Goal: Task Accomplishment & Management: Use online tool/utility

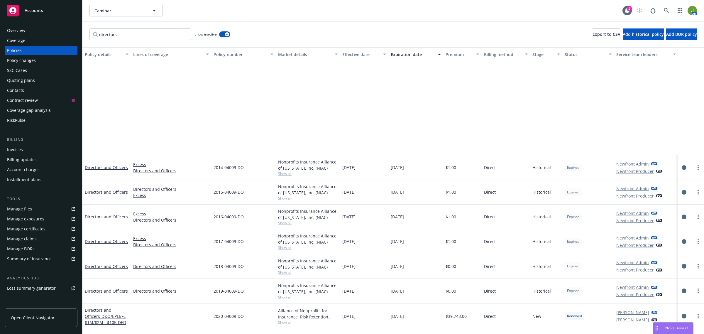
scroll to position [122, 0]
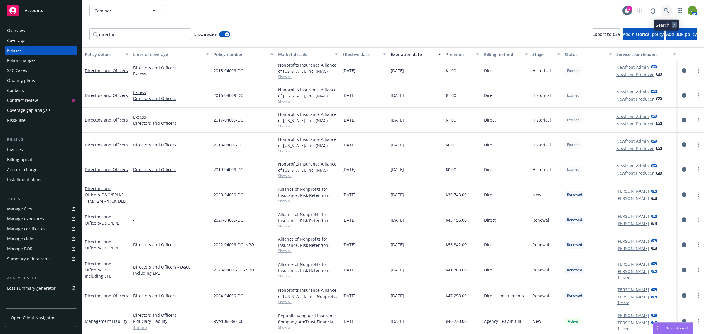
click at [663, 13] on link at bounding box center [666, 11] width 12 height 12
drag, startPoint x: 39, startPoint y: 13, endPoint x: 72, endPoint y: 14, distance: 33.1
click at [39, 13] on div "Accounts" at bounding box center [41, 11] width 68 height 12
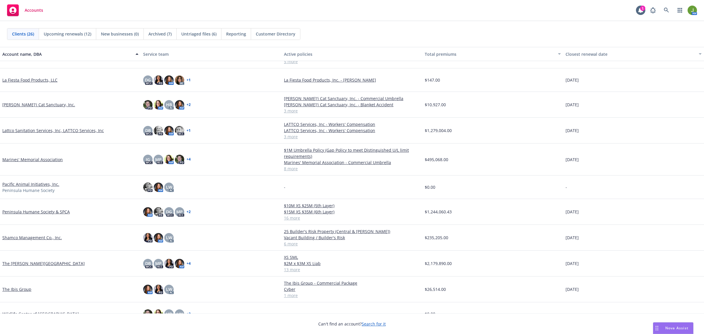
scroll to position [375, 0]
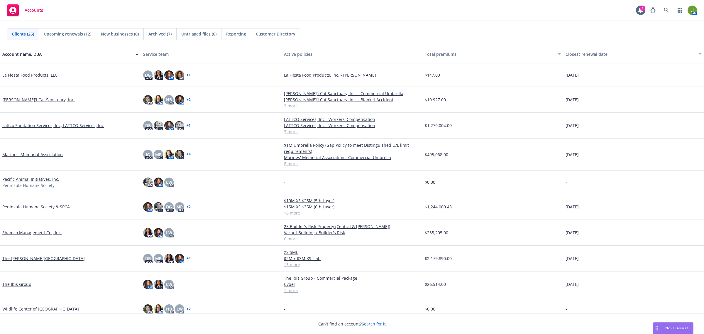
click at [31, 232] on link "Shamco Management Co., Inc." at bounding box center [32, 232] width 60 height 6
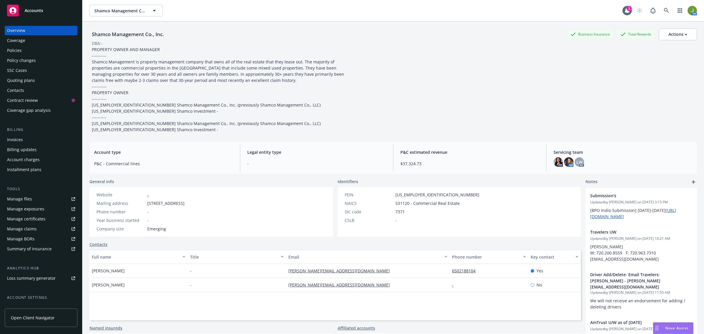
click at [36, 50] on div "Policies" at bounding box center [41, 50] width 68 height 9
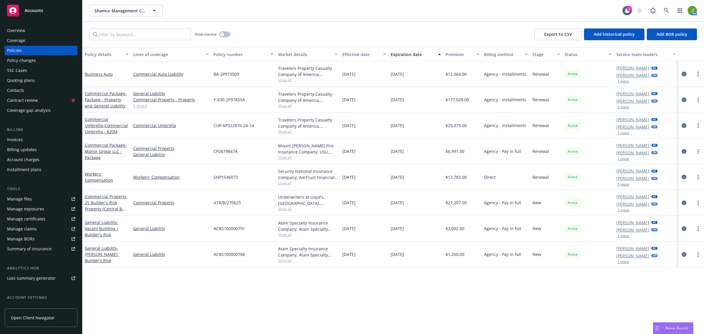
click at [684, 73] on icon "circleInformation" at bounding box center [683, 74] width 5 height 5
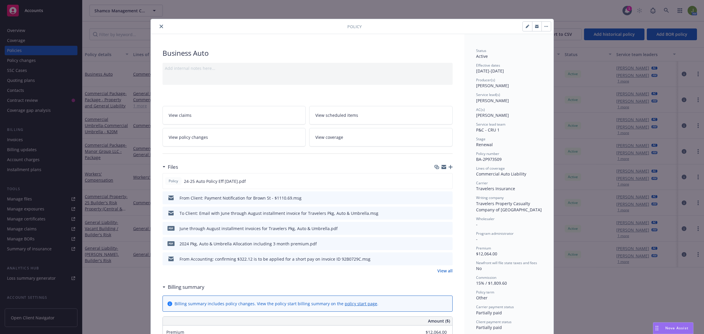
click at [448, 166] on icon "button" at bounding box center [450, 167] width 4 height 4
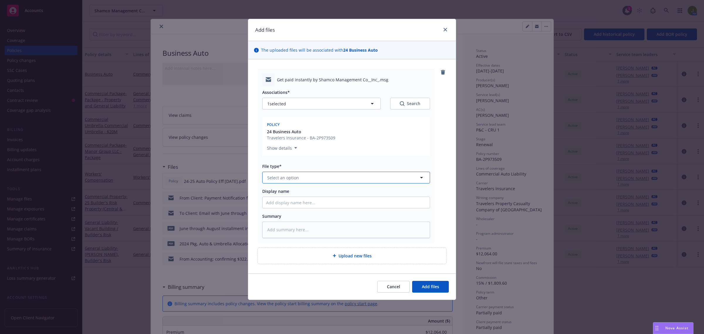
click at [306, 178] on button "Select an option" at bounding box center [346, 178] width 168 height 12
type input "email"
type textarea "x"
type input "F"
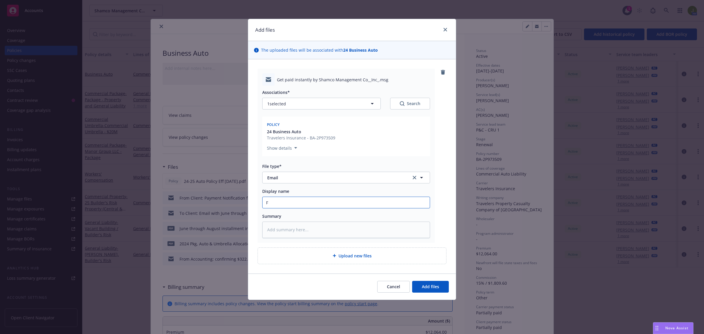
type textarea "x"
type input "Fr"
type textarea "x"
type input "Fro"
type textarea "x"
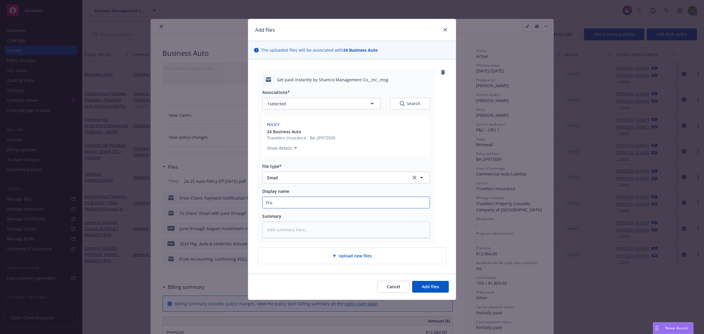
type input "From"
type textarea "x"
type input "From"
type textarea "x"
type input "From C"
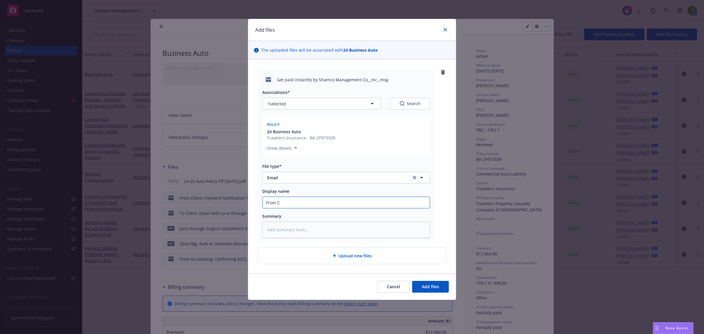
type textarea "x"
type input "From Cl"
type textarea "x"
type input "From Cli"
type textarea "x"
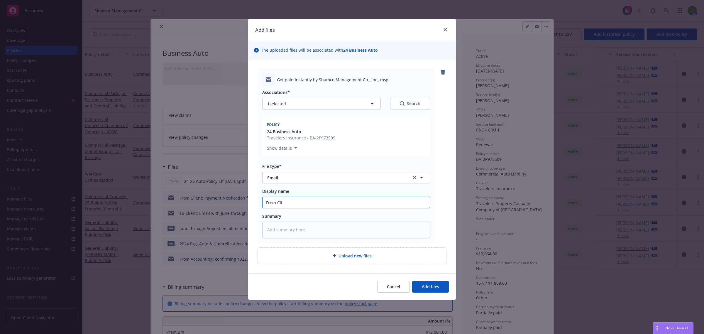
type input "From Clie"
type textarea "x"
type input "From Clien"
type textarea "x"
type input "From Client"
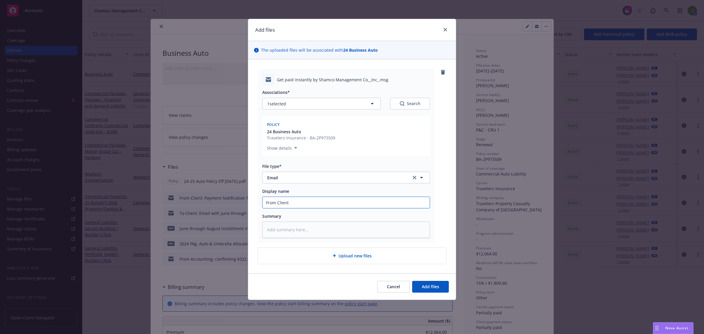
type textarea "x"
type input "From Client:"
type textarea "x"
type input "From Client:"
type textarea "x"
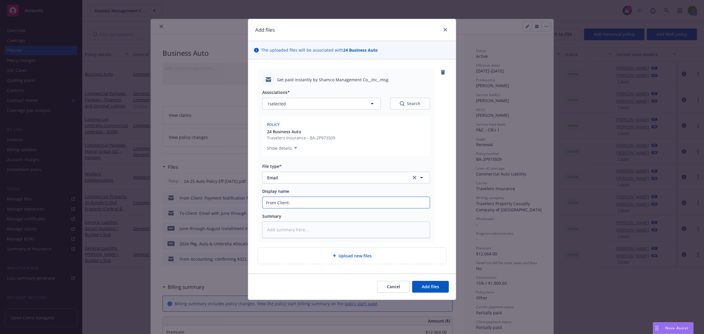
type input "From Client: N"
type textarea "x"
type input "From Client: No"
type textarea "x"
type input "From Client: Not"
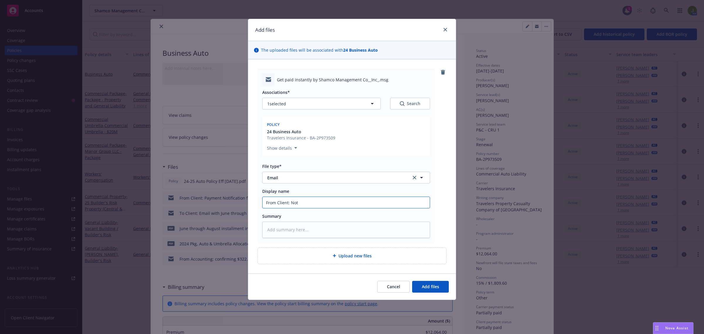
type textarea "x"
type input "From Client: Noti"
type textarea "x"
type input "From Client: Notic"
type textarea "x"
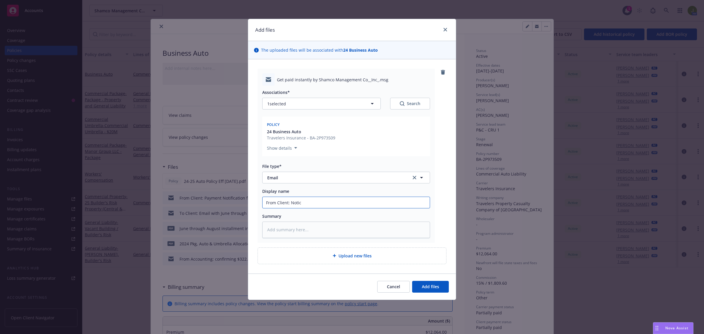
type input "From Client: Notice"
type textarea "x"
type input "From Client: Notice"
type textarea "x"
type input "From Client: Notice o"
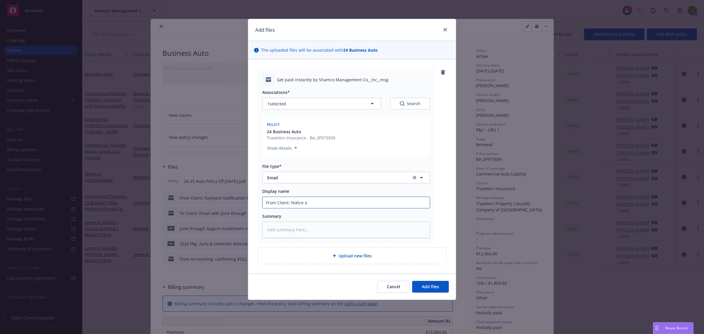
type textarea "x"
type input "From Client: Notice of"
type textarea "x"
type input "From Client: Notice of"
type textarea "x"
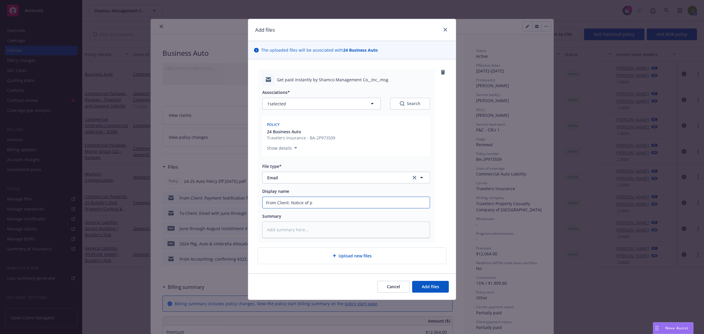
type input "From Client: Notice of pa"
type textarea "x"
type input "From Client: Notice of pay"
type textarea "x"
type input "From Client: Notice of paym"
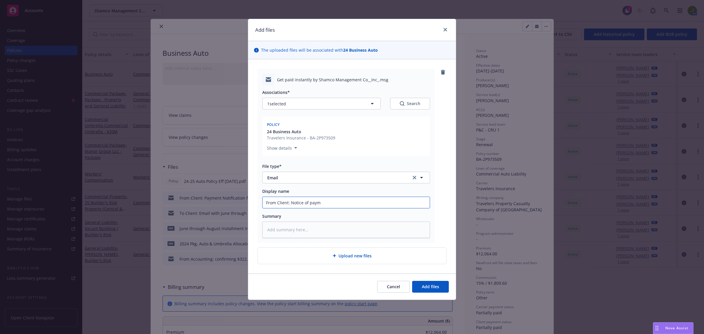
type textarea "x"
type input "From Client: Notice of paymet"
type textarea "x"
type input "From Client: Notice of paymetn"
type textarea "x"
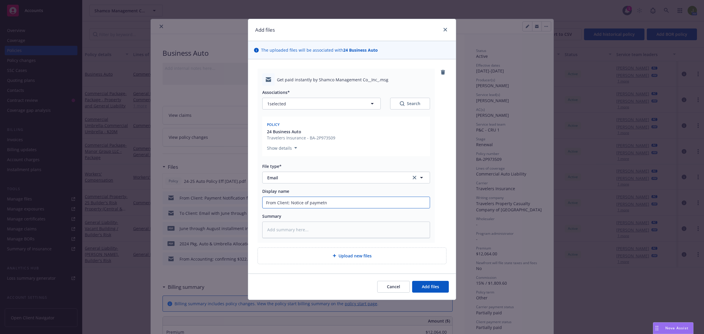
type input "From Client: Notice of paymet"
type textarea "x"
type input "From Client: Notice of payme"
type textarea "x"
type input "From Client: Notice of paymen"
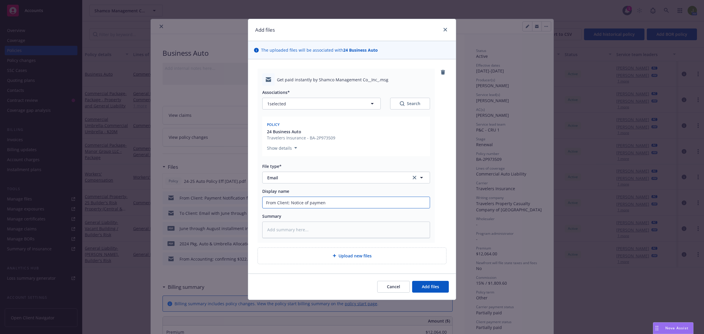
type textarea "x"
type input "From Client: Notice of payment"
type textarea "x"
type input "From Client: Notice of payment,"
type textarea "x"
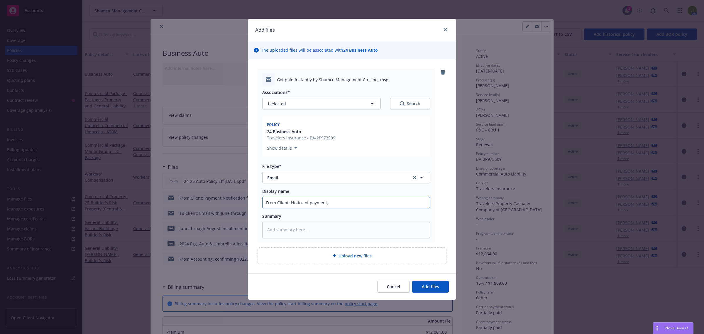
type input "From Client: Notice of payment,"
type textarea "x"
type input "From Client: Notice of payment, $"
type textarea "x"
type input "From Client: Notice of payment, $1"
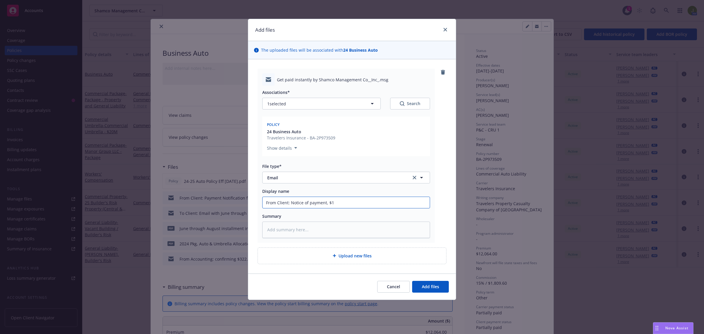
type textarea "x"
type input "From Client: Notice of payment, $16"
type textarea "x"
type input "From Client: Notice of payment, $161"
type textarea "x"
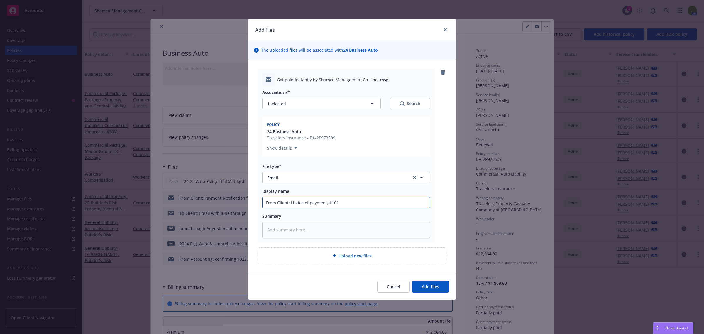
type input "From Client: Notice of payment, $161."
type textarea "x"
type input "From Client: Notice of payment, $161.1"
type textarea "x"
type input "From Client: Notice of payment, $161.10"
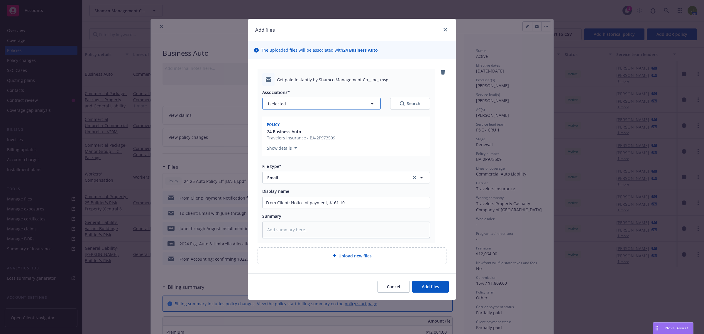
click at [340, 106] on button "1 selected" at bounding box center [321, 104] width 118 height 12
type textarea "x"
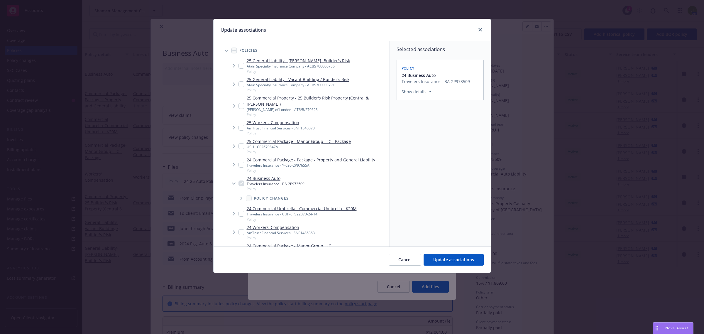
scroll to position [37, 0]
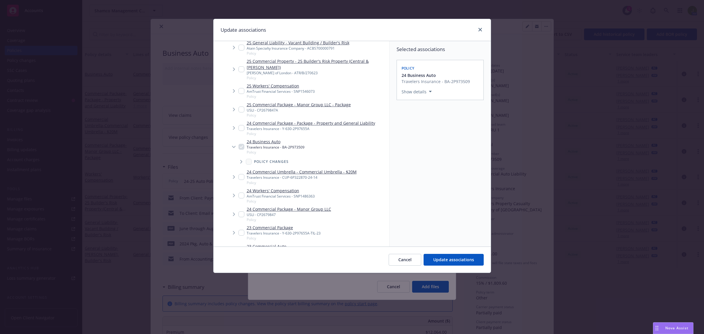
click at [241, 174] on input "Tree Example" at bounding box center [241, 177] width 6 height 6
checkbox input "true"
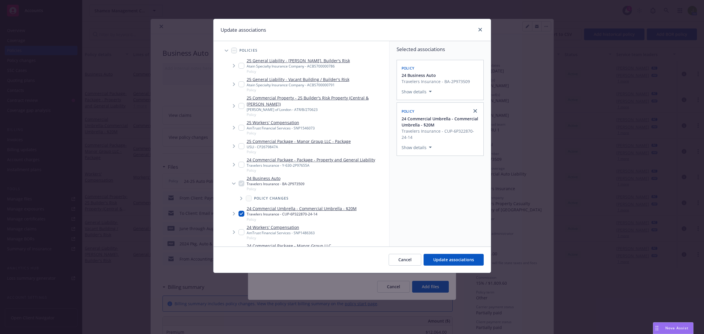
click at [241, 162] on input "Tree Example" at bounding box center [241, 165] width 6 height 6
checkbox input "true"
click at [462, 258] on span "Update associations" at bounding box center [453, 260] width 41 height 6
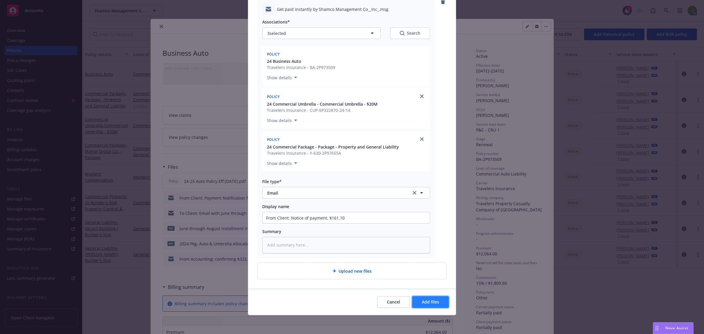
click at [426, 303] on span "Add files" at bounding box center [430, 302] width 17 height 6
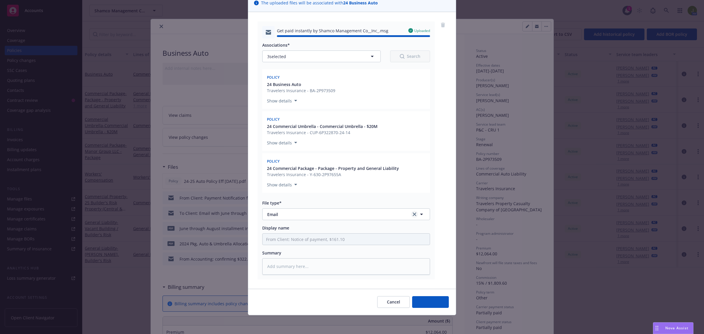
type textarea "x"
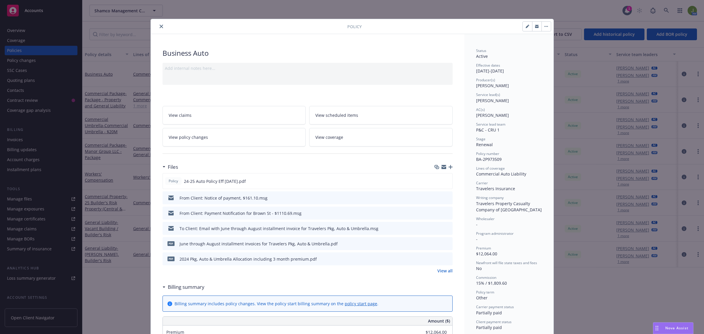
click at [160, 26] on icon "close" at bounding box center [162, 27] width 4 height 4
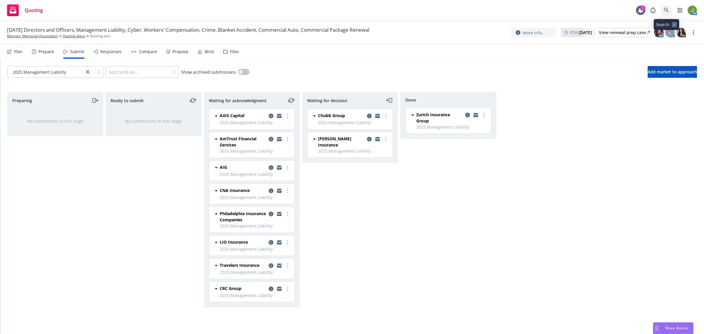
drag, startPoint x: 668, startPoint y: 8, endPoint x: 667, endPoint y: 13, distance: 5.4
click at [667, 13] on link at bounding box center [666, 10] width 12 height 12
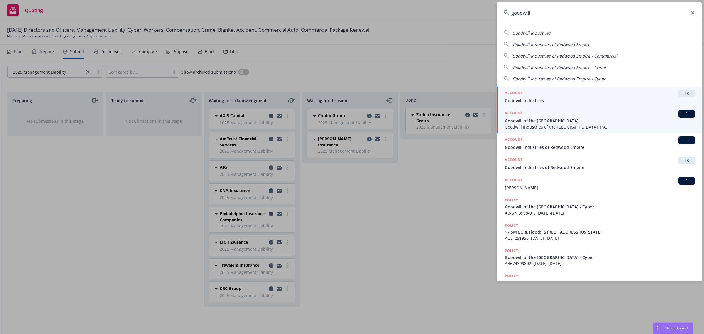
type input "goodwill"
click at [547, 122] on span "Goodwill of the San Francisco Bay" at bounding box center [600, 121] width 190 height 6
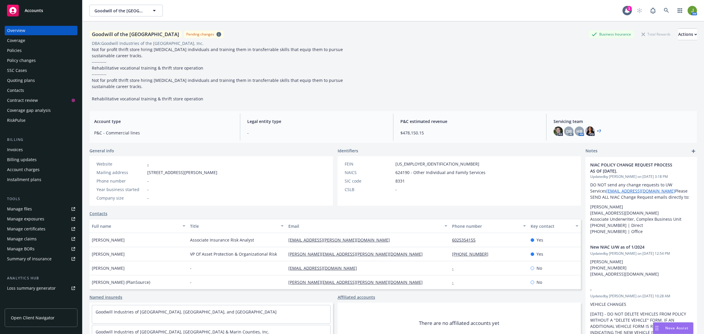
click at [41, 55] on div "Policies" at bounding box center [41, 50] width 68 height 9
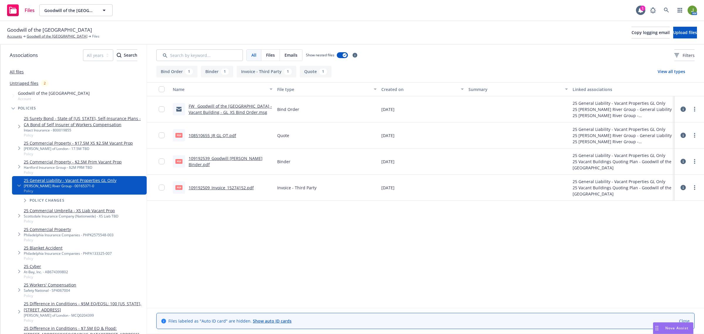
click at [240, 110] on link "FW_ Goodwill of the [GEOGRAPHIC_DATA] - Vacant Building - GL_XS Bind Order.msg" at bounding box center [230, 109] width 83 height 12
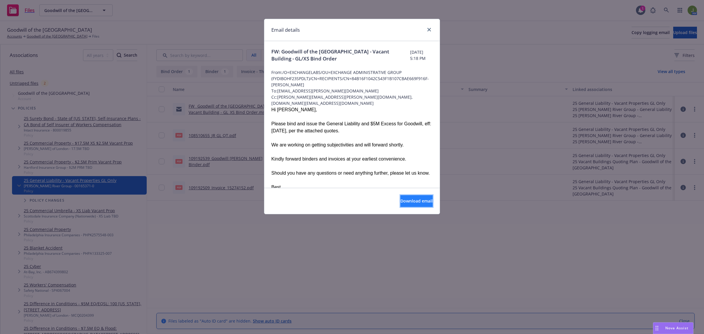
click at [411, 204] on button "Download email" at bounding box center [416, 201] width 32 height 12
click at [431, 30] on link "close" at bounding box center [428, 29] width 7 height 7
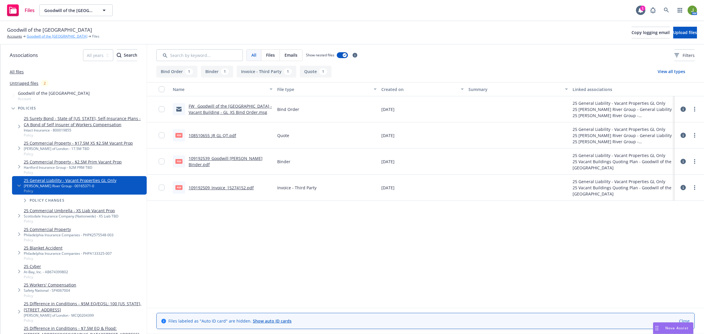
click at [57, 35] on link "Goodwill of the [GEOGRAPHIC_DATA]" at bounding box center [57, 36] width 61 height 5
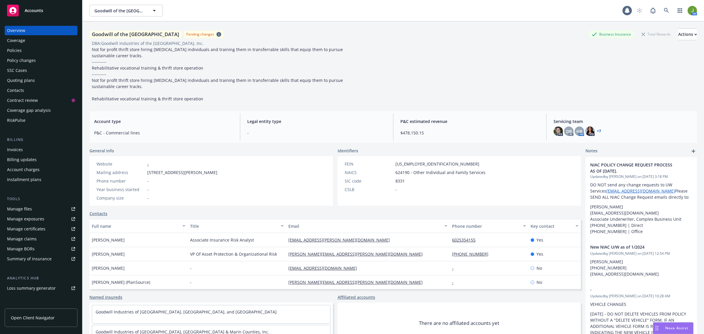
click at [31, 51] on div "Policies" at bounding box center [41, 50] width 68 height 9
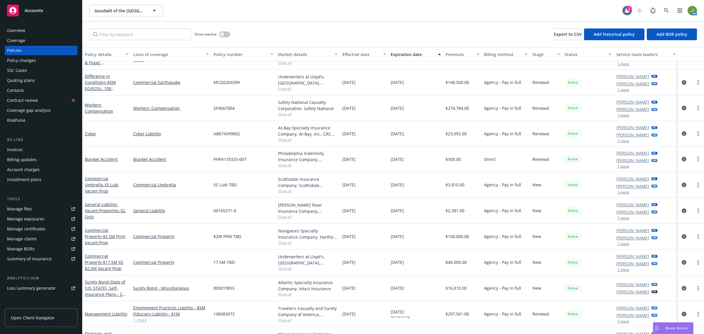
scroll to position [224, 0]
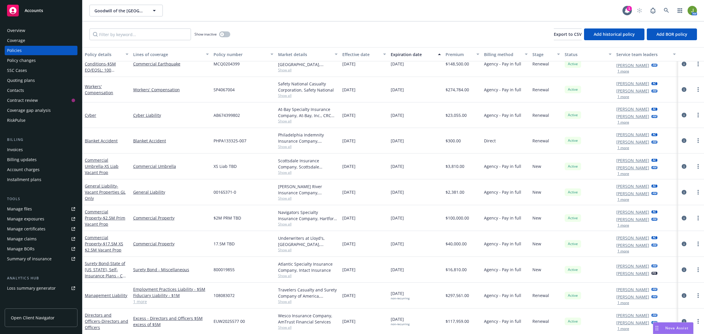
click at [19, 81] on div "Quoting plans" at bounding box center [21, 80] width 28 height 9
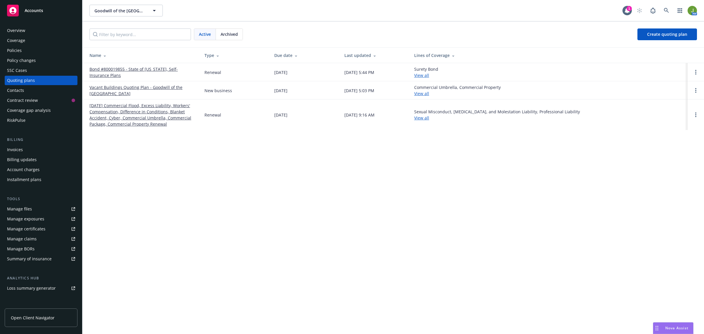
click at [26, 147] on div "Invoices" at bounding box center [41, 149] width 68 height 9
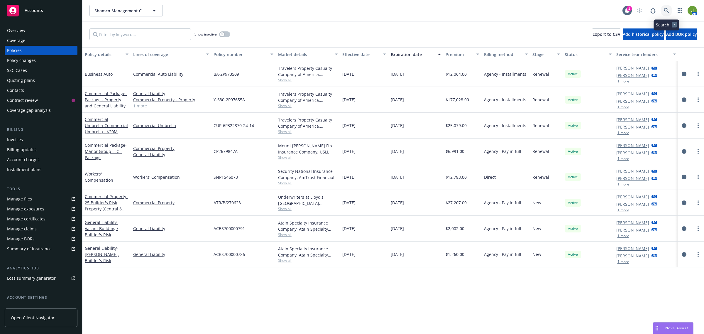
click at [666, 10] on icon at bounding box center [666, 10] width 5 height 5
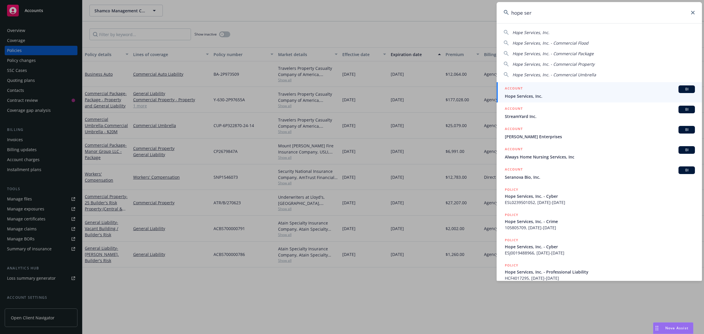
type input "hope ser"
click at [527, 92] on div "ACCOUNT BI" at bounding box center [600, 89] width 190 height 8
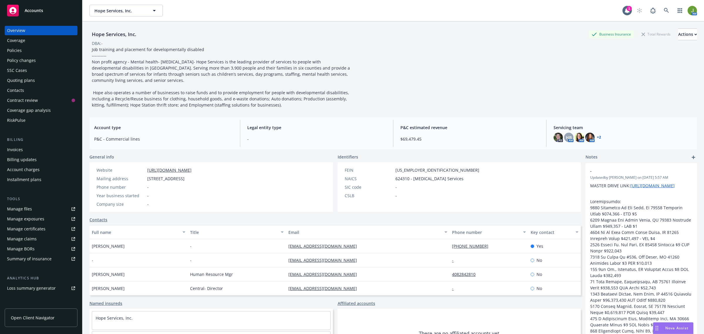
click at [27, 79] on div "Quoting plans" at bounding box center [21, 80] width 28 height 9
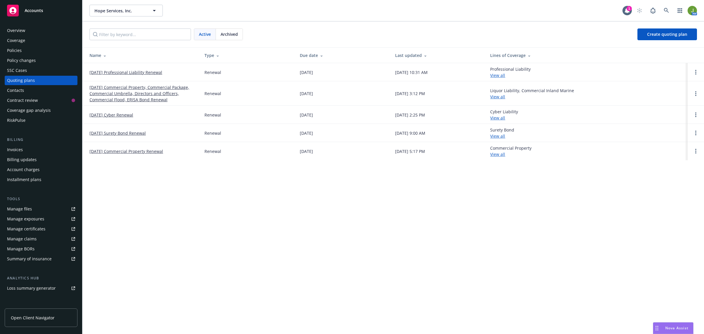
click at [111, 89] on link "[DATE] Commercial Property, Commercial Package, Commercial Umbrella, Directors …" at bounding box center [142, 93] width 106 height 18
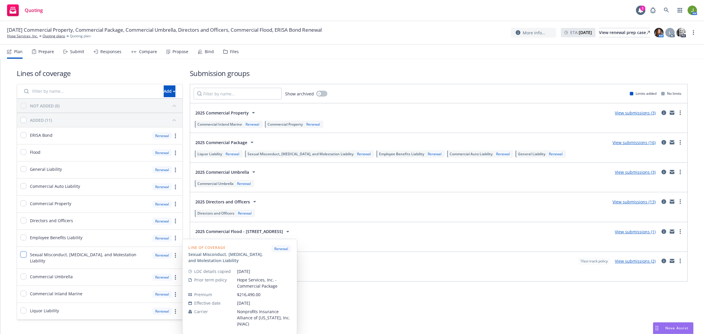
click at [23, 255] on input "checkbox" at bounding box center [24, 254] width 6 height 6
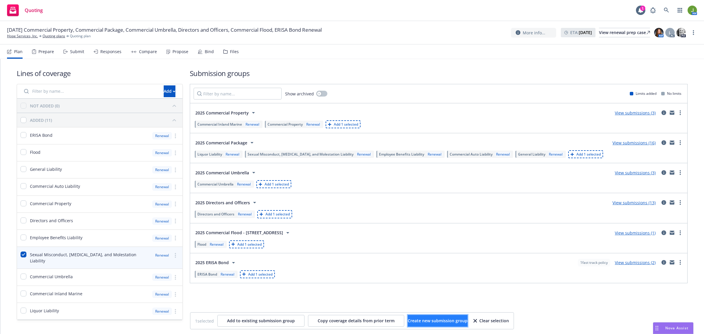
click at [437, 318] on span "Create new submission group" at bounding box center [438, 321] width 60 height 6
checkbox input "false"
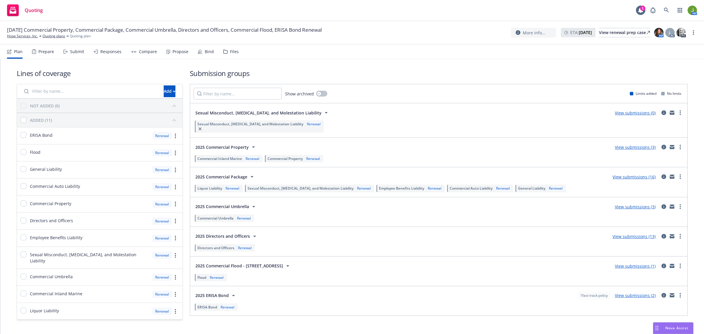
click at [632, 110] on link "View submissions (0)" at bounding box center [635, 113] width 41 height 6
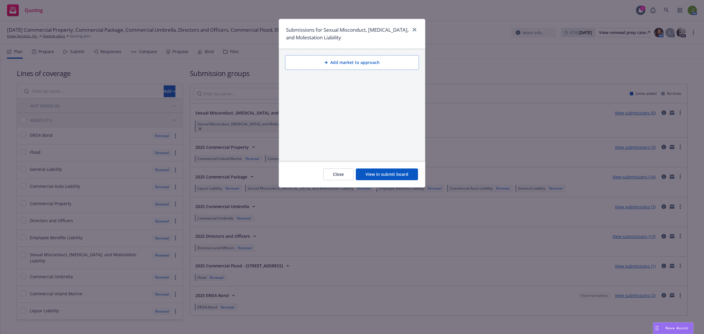
click at [342, 65] on button "Add market to approach" at bounding box center [352, 62] width 134 height 15
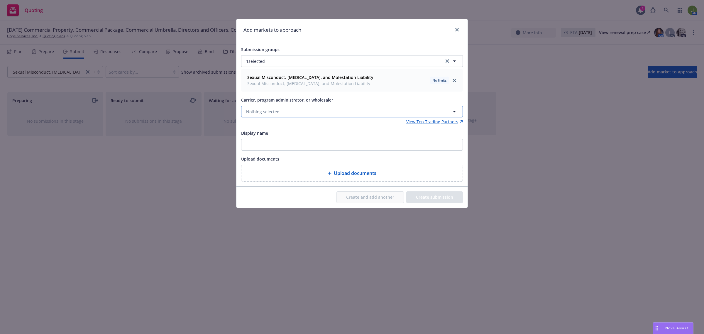
click at [268, 106] on button "Nothing selected" at bounding box center [352, 112] width 222 height 12
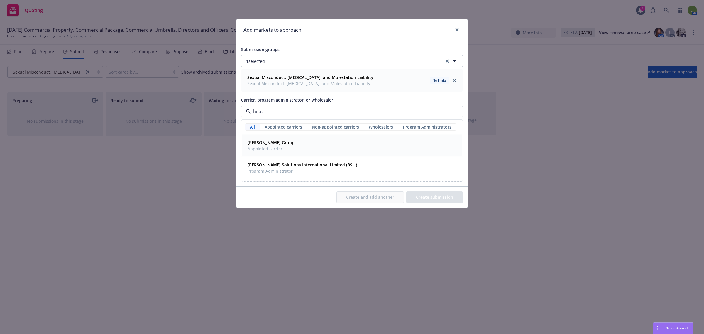
click at [273, 145] on span "[PERSON_NAME] Group" at bounding box center [270, 142] width 47 height 6
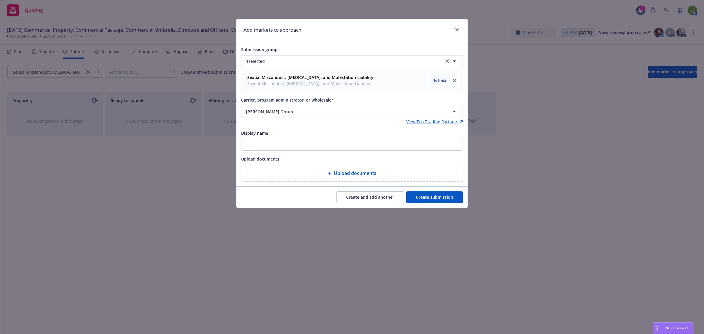
click at [379, 197] on button "Create and add another" at bounding box center [369, 197] width 67 height 12
click at [275, 115] on button "Nothing selected" at bounding box center [352, 112] width 222 height 12
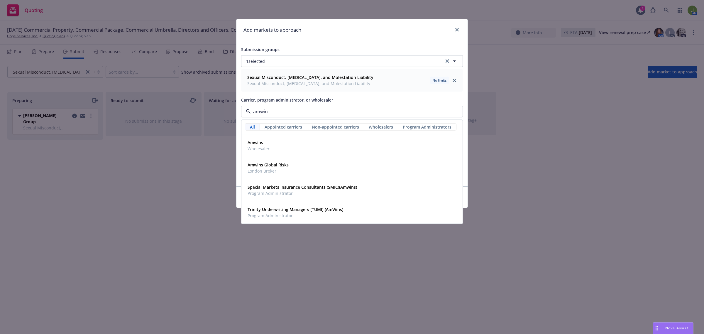
type input "amwins"
click at [275, 144] on div "Amwins Wholesaler" at bounding box center [351, 145] width 213 height 15
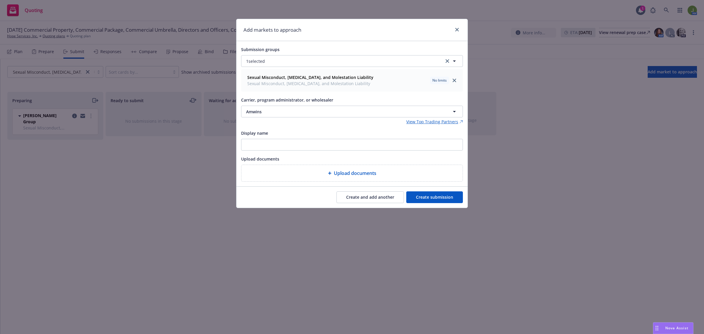
click at [440, 195] on button "Create submission" at bounding box center [434, 197] width 57 height 12
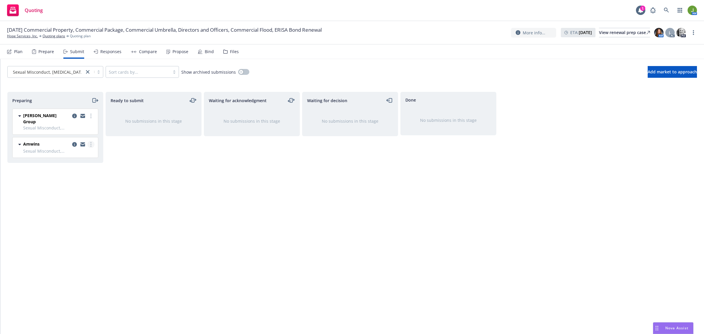
click at [93, 141] on link "more" at bounding box center [90, 144] width 7 height 7
drag, startPoint x: 72, startPoint y: 219, endPoint x: 69, endPoint y: 223, distance: 4.9
click at [72, 219] on span "Copy logging email" at bounding box center [60, 222] width 51 height 6
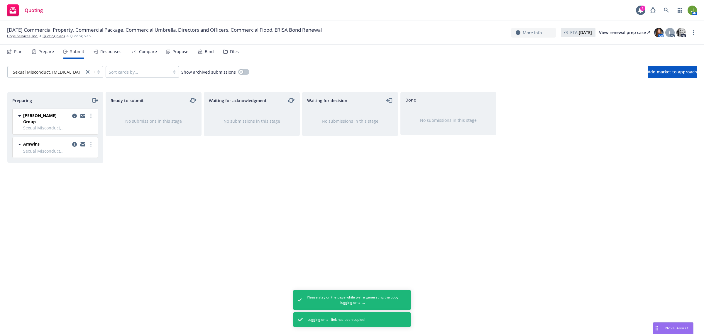
click at [94, 100] on icon "moveRight" at bounding box center [94, 100] width 7 height 7
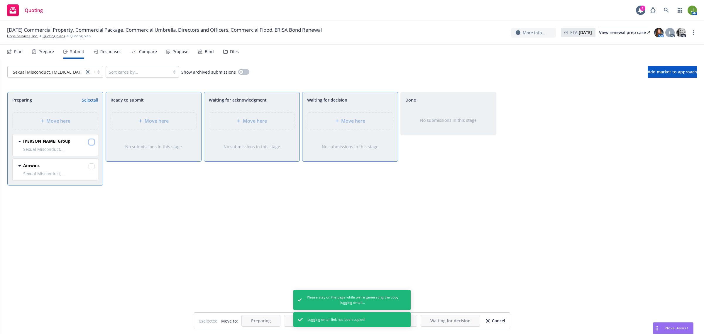
click at [91, 141] on input "checkbox" at bounding box center [92, 142] width 6 height 6
checkbox input "true"
click at [92, 169] on input "checkbox" at bounding box center [92, 166] width 6 height 6
checkbox input "true"
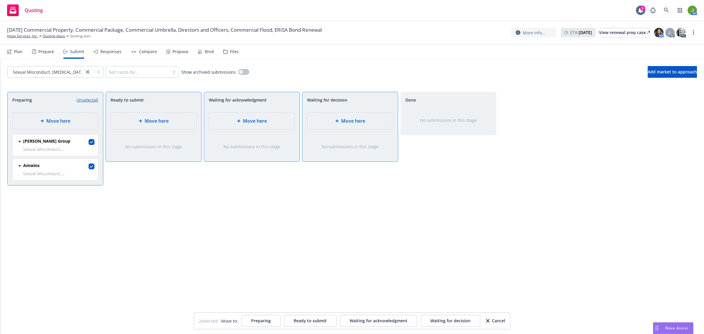
click at [262, 123] on span "Move here" at bounding box center [255, 120] width 24 height 7
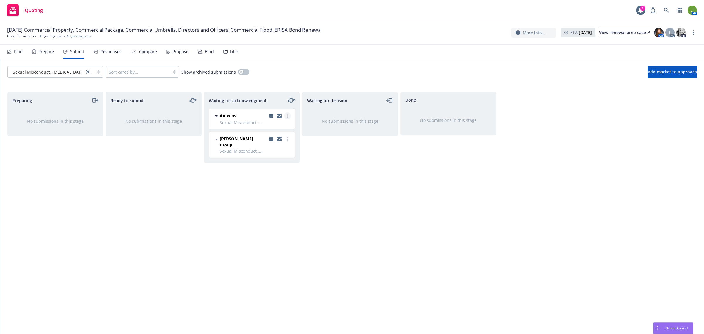
click at [286, 114] on link "more" at bounding box center [287, 115] width 7 height 7
drag, startPoint x: 360, startPoint y: 166, endPoint x: 357, endPoint y: 163, distance: 4.4
click at [360, 166] on div "Waiting for decision No submissions in this stage" at bounding box center [350, 207] width 96 height 230
click at [271, 116] on icon "copy logging email" at bounding box center [271, 115] width 5 height 5
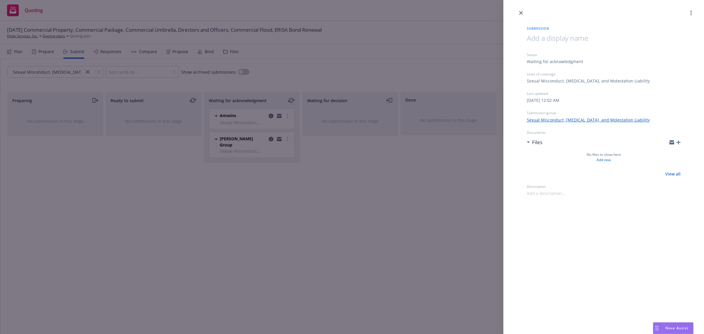
click at [676, 144] on icon "button" at bounding box center [678, 142] width 4 height 4
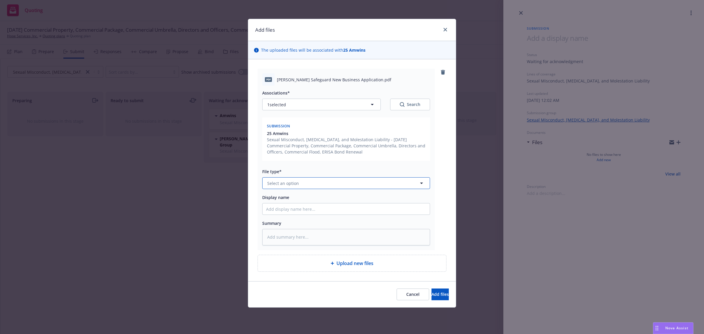
click at [288, 183] on span "Select an option" at bounding box center [283, 183] width 32 height 6
type input "app"
click at [301, 213] on input "Display name" at bounding box center [345, 208] width 167 height 11
click at [440, 285] on div "Cancel Add files" at bounding box center [352, 294] width 208 height 26
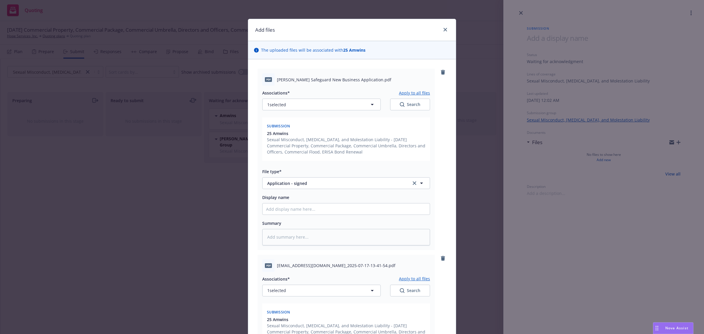
click at [408, 91] on button "Apply to all files" at bounding box center [414, 92] width 31 height 7
type textarea "x"
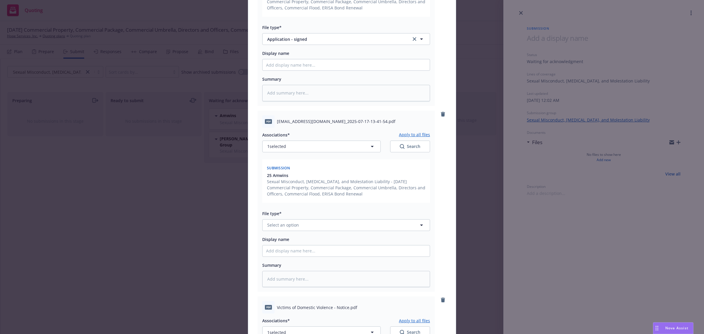
scroll to position [147, 0]
click at [283, 222] on span "Select an option" at bounding box center [283, 222] width 32 height 6
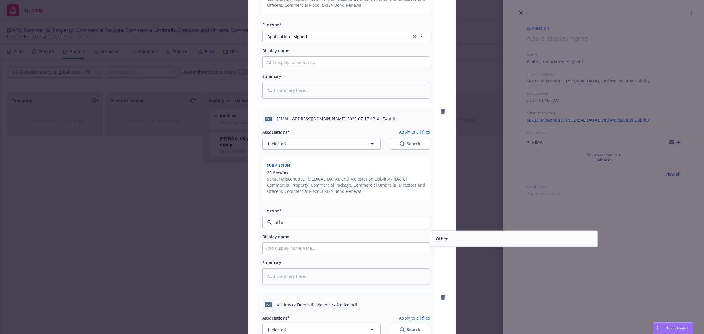
type input "other"
click at [461, 236] on div "Other" at bounding box center [513, 238] width 160 height 9
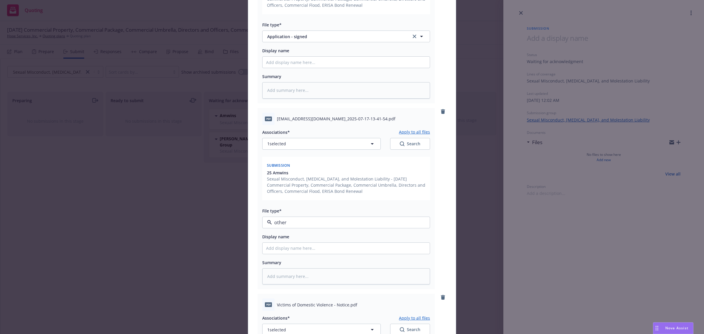
type textarea "x"
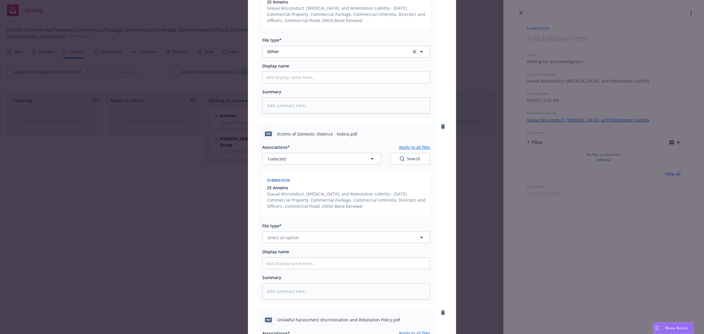
scroll to position [330, 0]
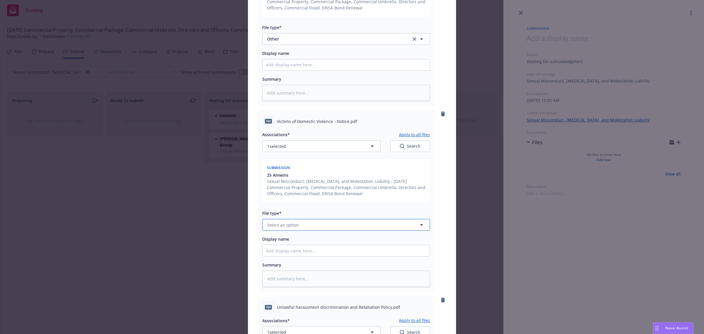
click at [296, 225] on button "Select an option" at bounding box center [346, 225] width 168 height 12
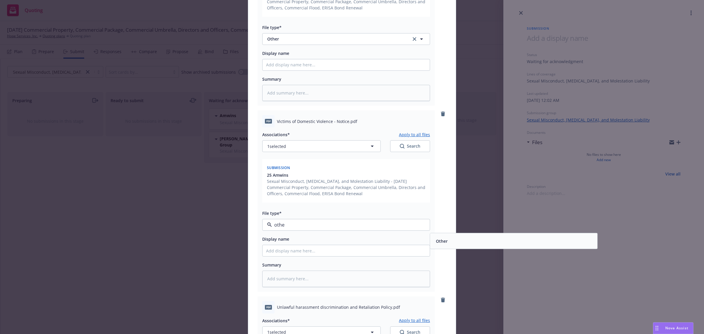
type input "other"
click at [437, 238] on span "Other" at bounding box center [442, 241] width 12 height 6
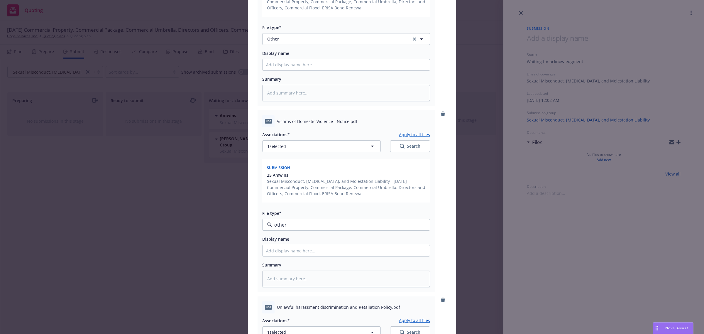
type textarea "x"
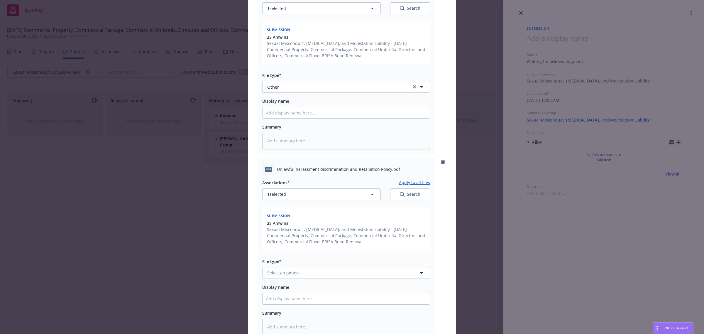
scroll to position [476, 0]
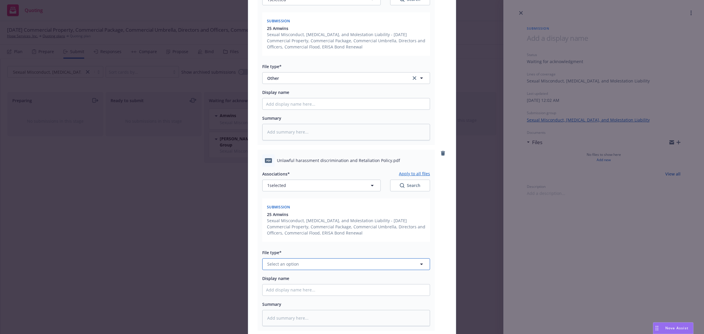
click at [285, 262] on span "Select an option" at bounding box center [283, 264] width 32 height 6
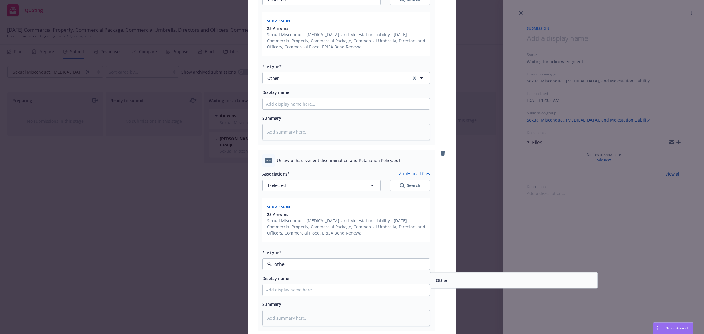
type input "other"
click at [454, 280] on div "Other" at bounding box center [513, 280] width 160 height 9
type textarea "x"
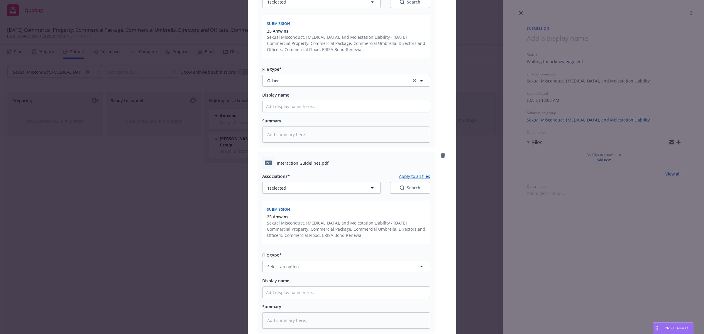
scroll to position [696, 0]
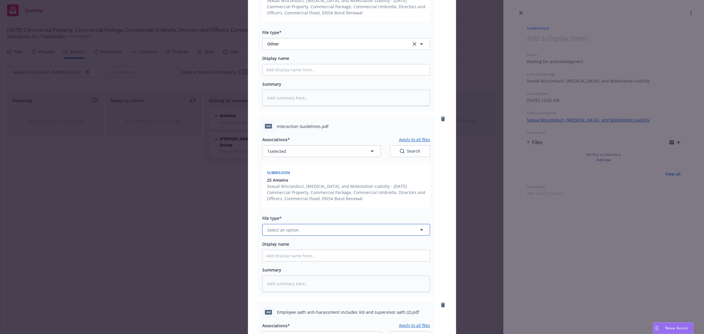
click at [288, 230] on span "Select an option" at bounding box center [283, 230] width 32 height 6
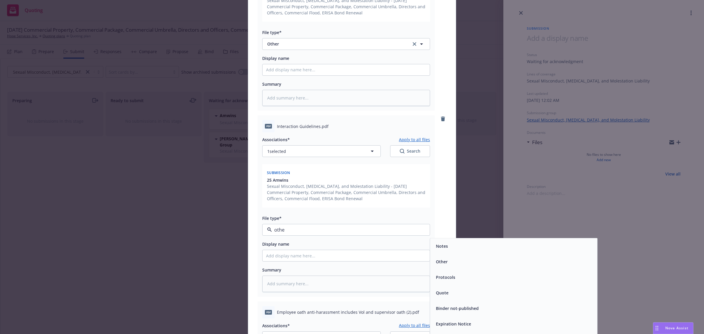
type input "other"
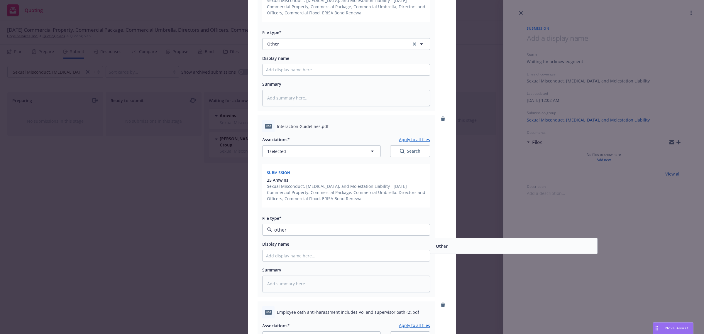
click at [446, 238] on div "Other" at bounding box center [513, 246] width 167 height 16
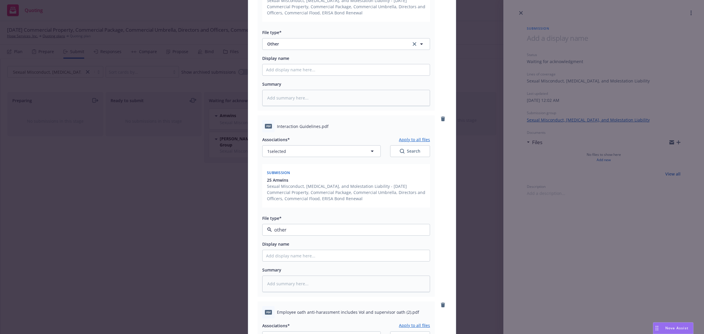
type textarea "x"
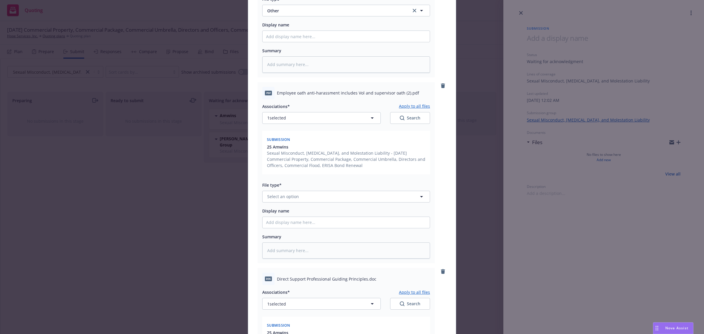
scroll to position [916, 0]
click at [296, 200] on button "Select an option" at bounding box center [346, 196] width 168 height 12
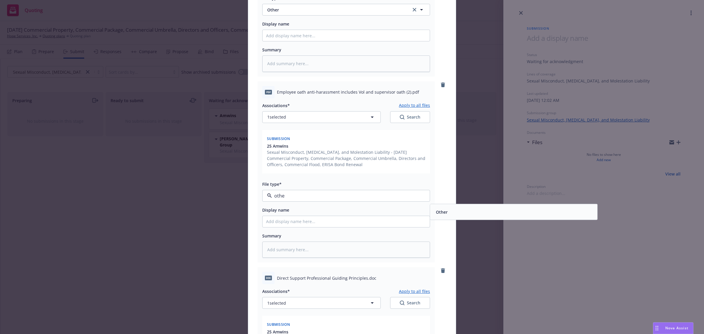
type input "other"
click at [436, 210] on span "Other" at bounding box center [442, 211] width 12 height 6
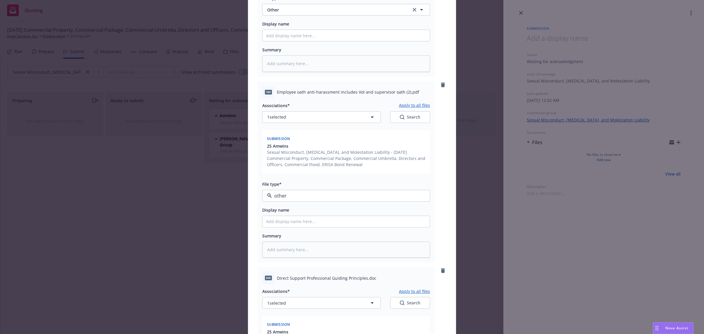
type textarea "x"
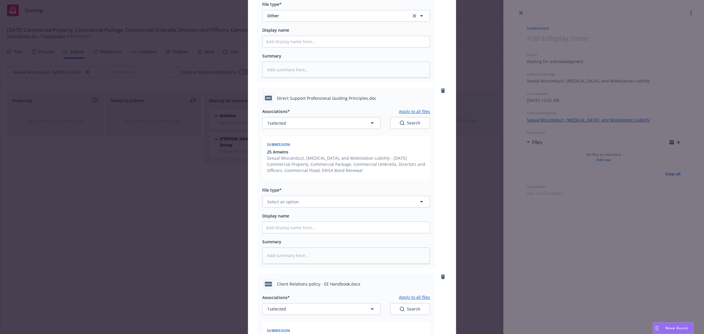
scroll to position [1100, 0]
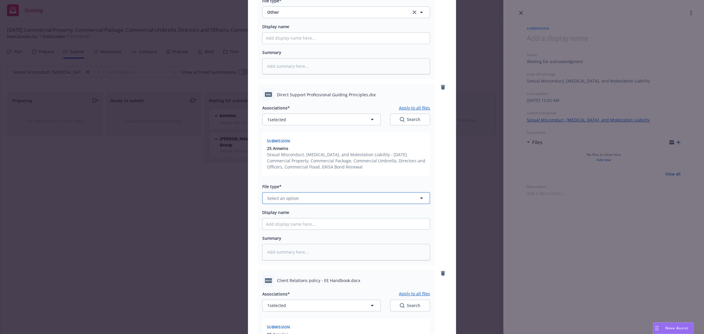
click at [323, 196] on button "Select an option" at bounding box center [346, 198] width 168 height 12
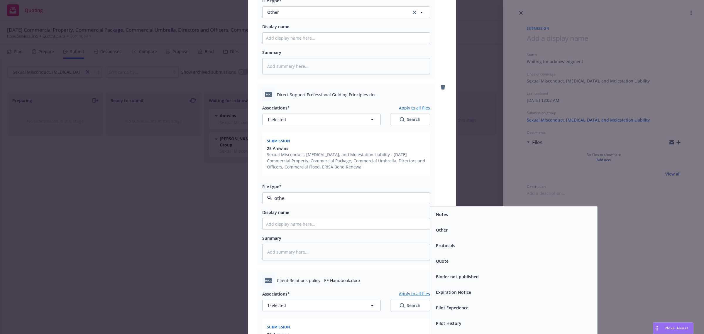
type input "other"
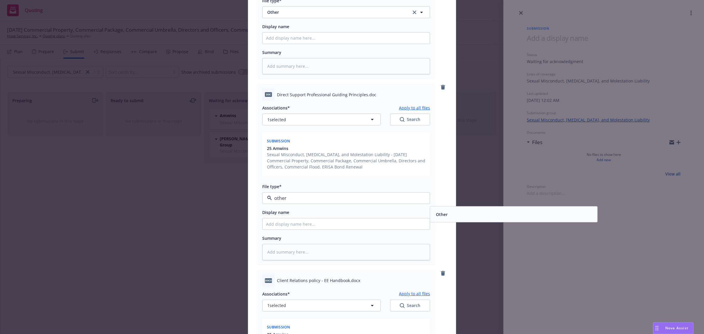
click at [438, 215] on span "Other" at bounding box center [442, 214] width 12 height 6
type textarea "x"
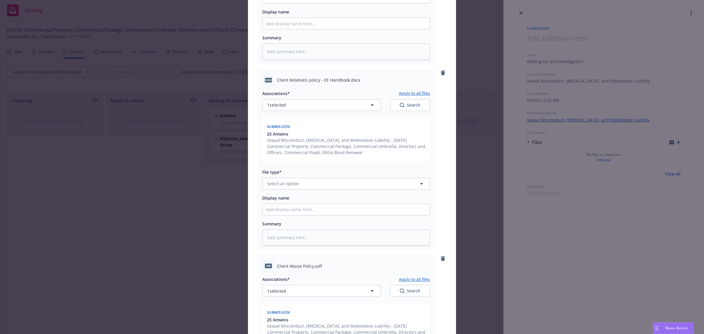
scroll to position [1319, 0]
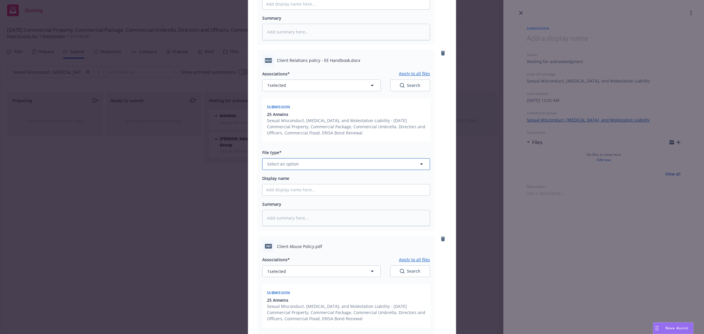
click at [312, 167] on button "Select an option" at bounding box center [346, 164] width 168 height 12
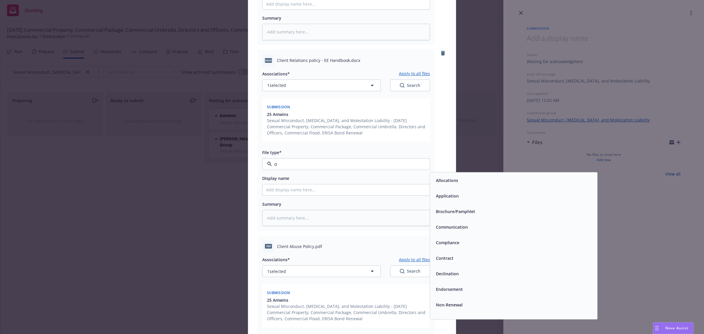
type input "ot"
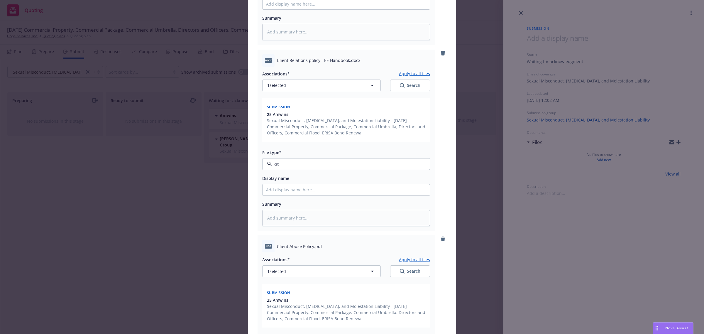
type textarea "x"
type input "Notes"
click at [312, 167] on button "Notes" at bounding box center [346, 164] width 168 height 12
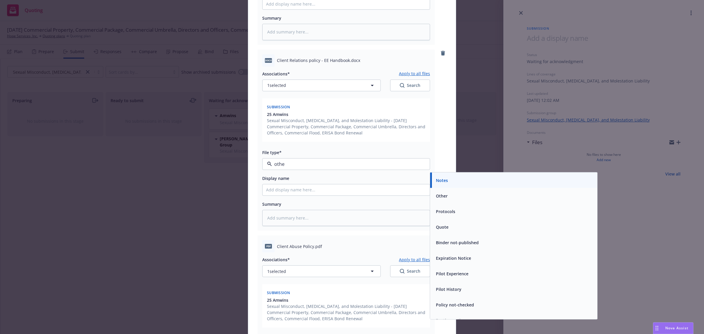
type input "other"
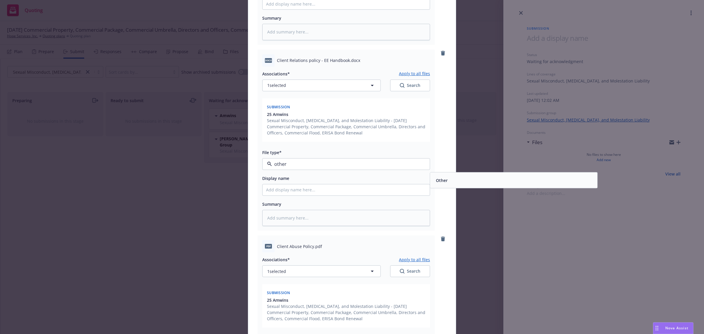
click at [453, 182] on div "Other" at bounding box center [513, 180] width 160 height 9
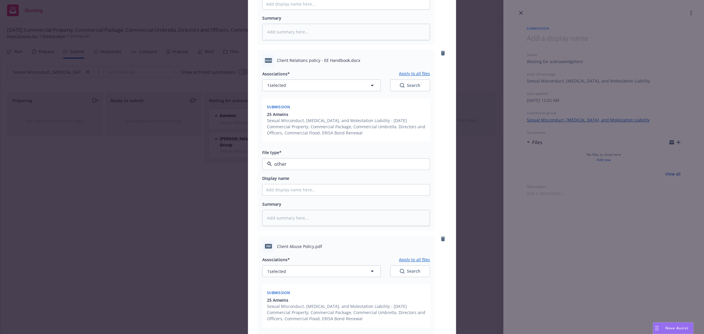
type textarea "x"
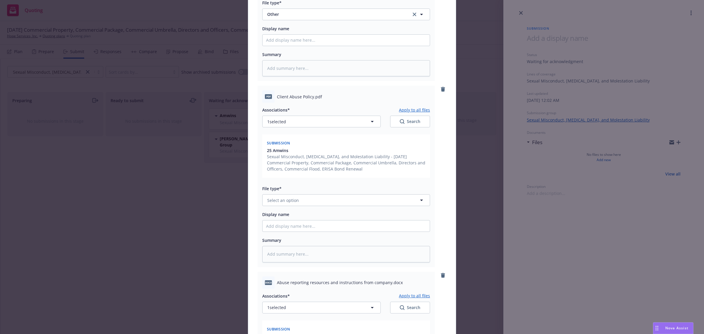
scroll to position [1503, 0]
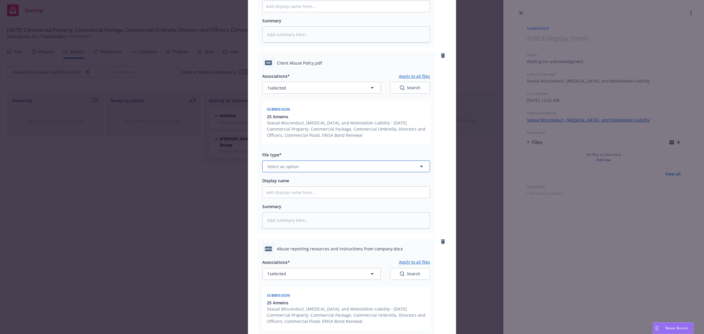
click at [298, 162] on button "Select an option" at bounding box center [346, 166] width 168 height 12
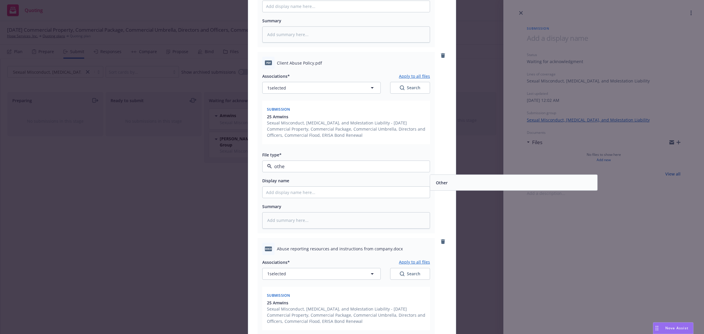
type input "other"
click at [436, 181] on span "Other" at bounding box center [442, 182] width 12 height 6
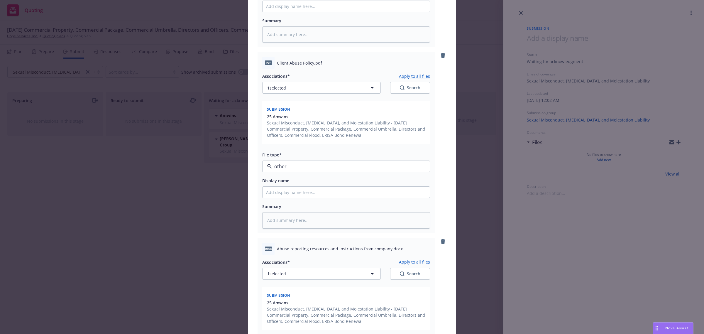
type textarea "x"
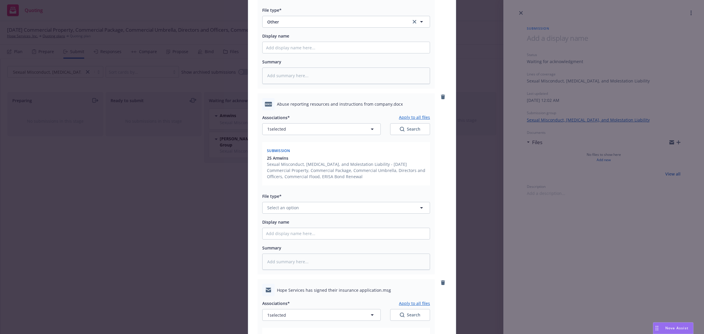
scroll to position [1649, 0]
click at [300, 205] on button "Select an option" at bounding box center [346, 206] width 168 height 12
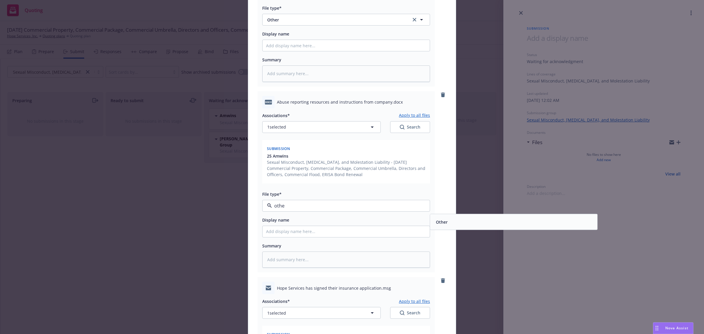
type input "other"
click at [442, 220] on span "Other" at bounding box center [442, 221] width 12 height 6
type textarea "x"
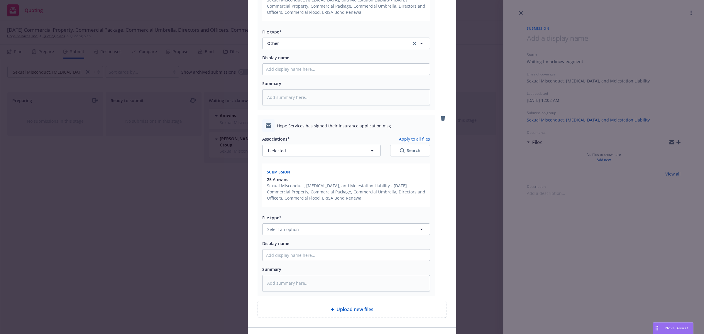
scroll to position [1833, 0]
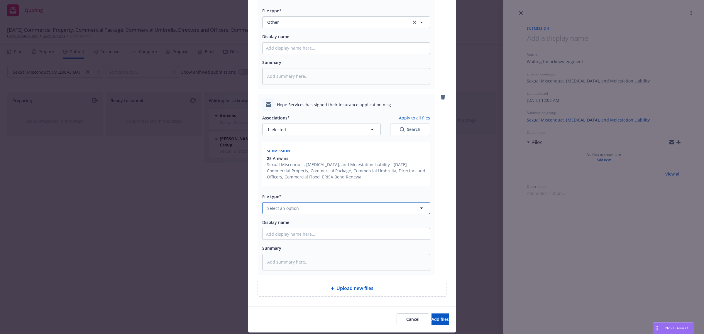
click at [320, 203] on button "Select an option" at bounding box center [346, 208] width 168 height 12
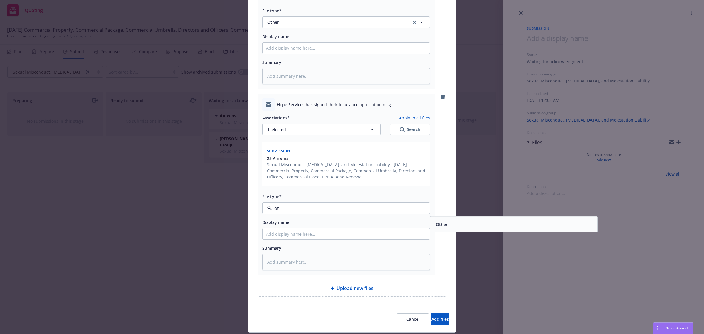
type input "o"
type input "email"
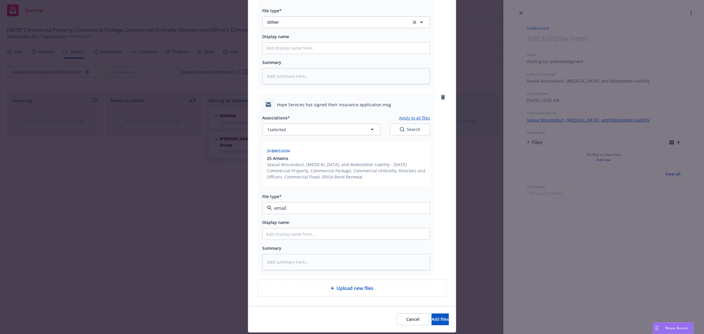
type textarea "x"
type input "C"
type textarea "x"
type input "Com"
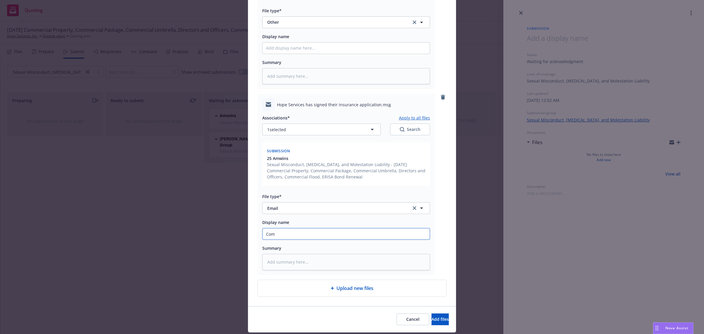
type textarea "x"
type input "Co"
type textarea "x"
type input "C"
type textarea "x"
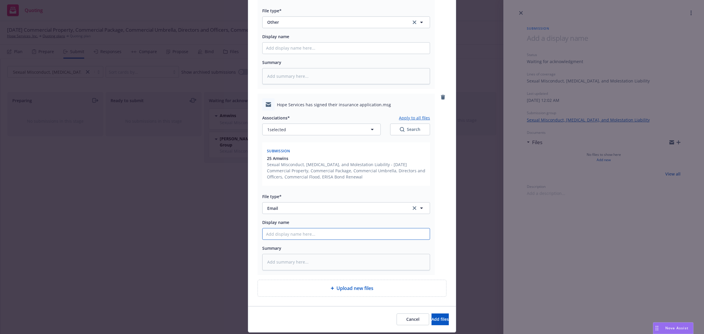
type textarea "x"
type input "F"
type textarea "x"
type input "Fr"
type textarea "x"
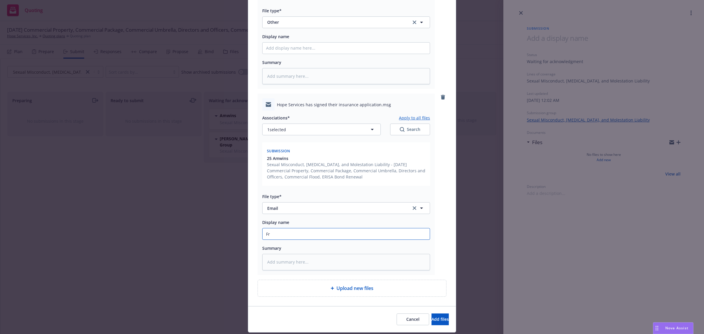
type input "Fro"
type textarea "x"
type input "From"
type textarea "x"
type input "From Cl"
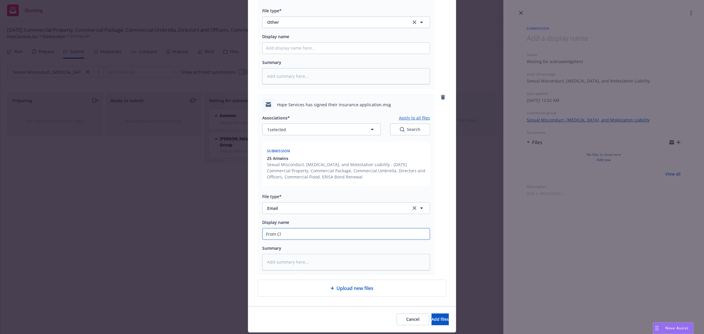
type textarea "x"
type input "From Cli"
type textarea "x"
type input "From Clie"
type textarea "x"
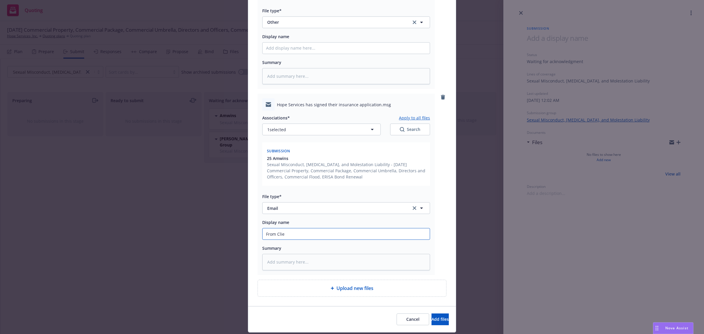
type input "From Cliet"
type textarea "x"
type input "From Clietn"
type textarea "x"
type input "From Cliet"
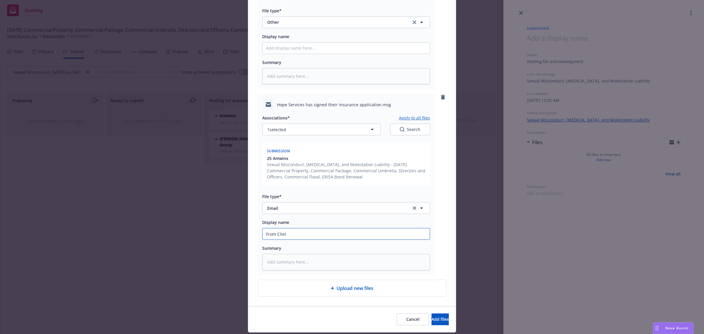
type textarea "x"
type input "From Clie"
type textarea "x"
type input "From Clien"
type textarea "x"
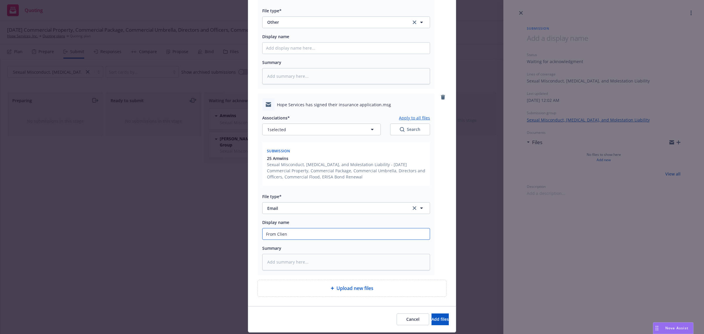
type input "From Client"
type textarea "x"
type input "From Client:"
type textarea "x"
type input "From Client: C"
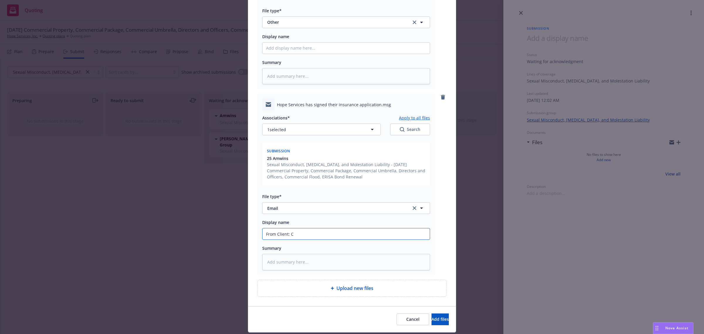
type textarea "x"
type input "From Client: Com"
type textarea "x"
type input "From Client: Comp"
type textarea "x"
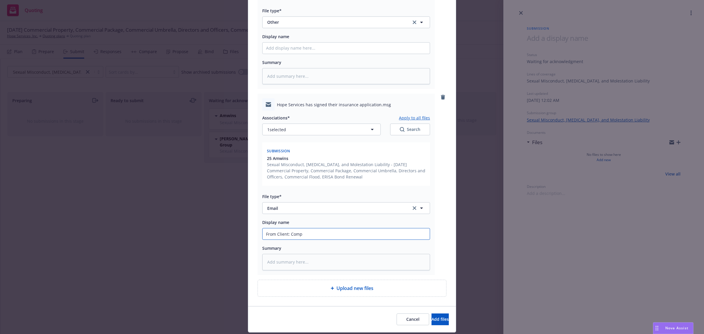
type input "From Client: Compl"
type textarea "x"
type input "From Client: Comple"
type textarea "x"
type input "From Client: Complet"
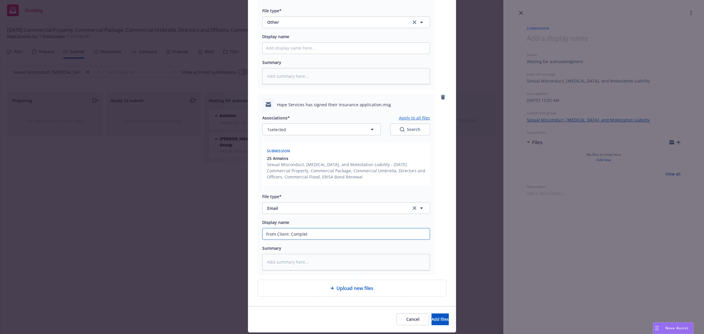
type textarea "x"
type input "From Client: Complete"
type textarea "x"
type input "From Client: Completed"
type textarea "x"
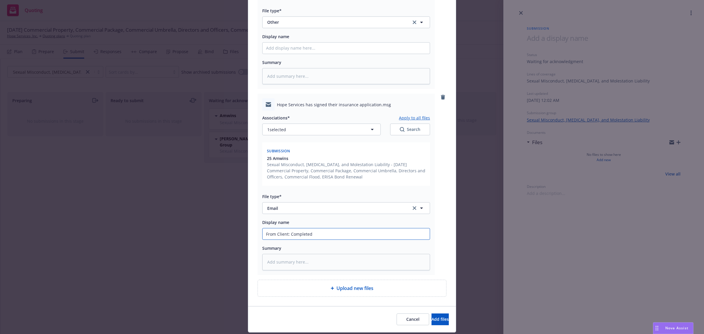
type input "From Client: Completed"
type textarea "x"
type input "From Client: Completed a"
type textarea "x"
type input "From Client: Completed ap"
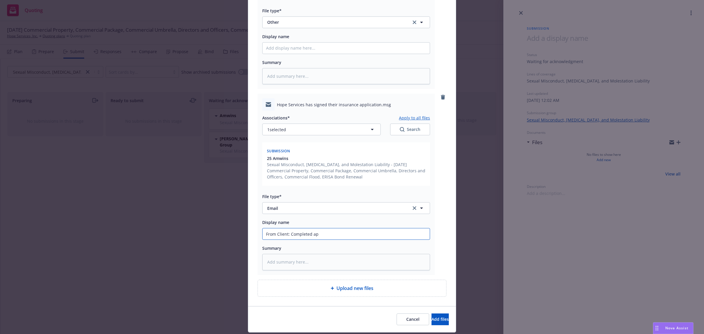
type textarea "x"
type input "From Client: Completed app"
type textarea "x"
type input "From Client: Completed appl"
type textarea "x"
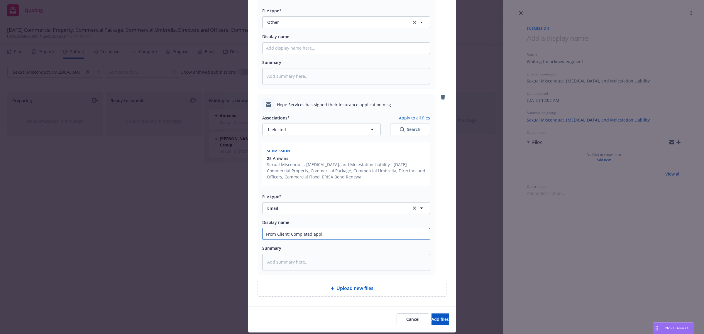
type input "From Client: Completed applic"
type textarea "x"
type input "From Client: Completed applica"
type textarea "x"
type input "From Client: Completed applicat"
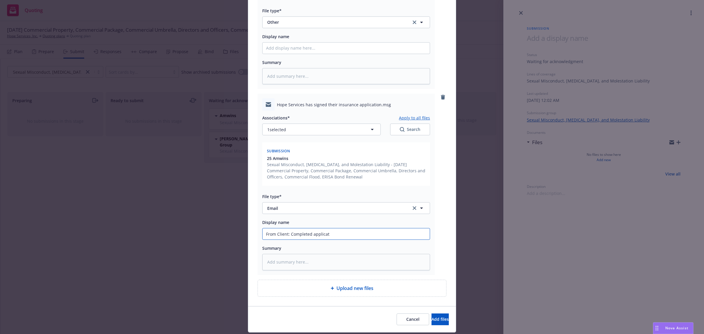
type textarea "x"
type input "From Client: Completed applicatio"
type textarea "x"
type input "From Client: Completed application"
type textarea "x"
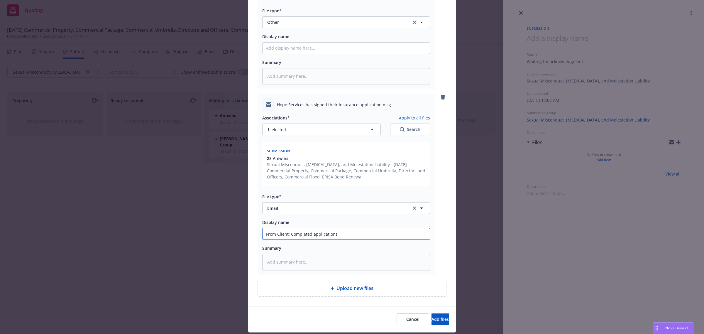
type input "From Client: Completed applications"
type textarea "x"
type input "From Client: Completed applications a"
type textarea "x"
type input "From Client: Completed applications and"
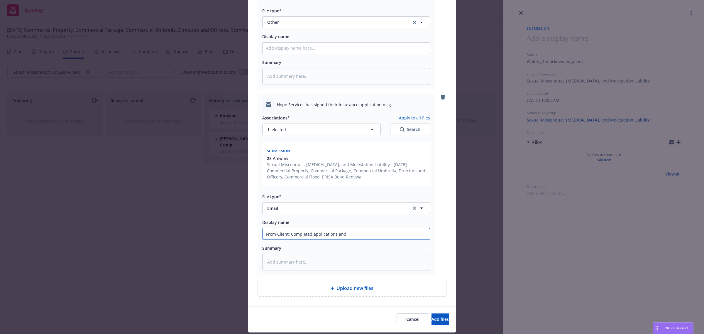
type textarea "x"
type input "From Client: Completed applications and"
type textarea "x"
type input "From Client: Completed applications and p"
type textarea "x"
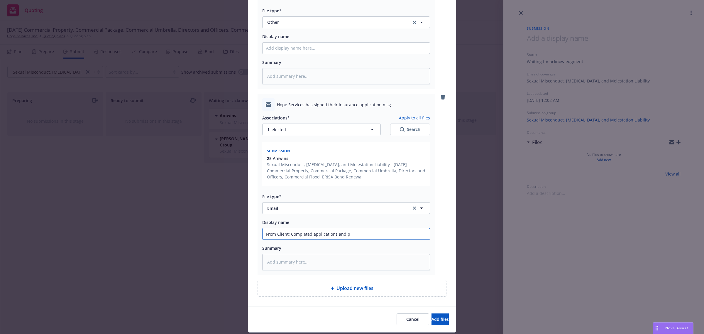
type input "From Client: Completed applications and po"
type textarea "x"
type input "From Client: Completed applications and poi"
type textarea "x"
type input "From Client: Completed applications and po"
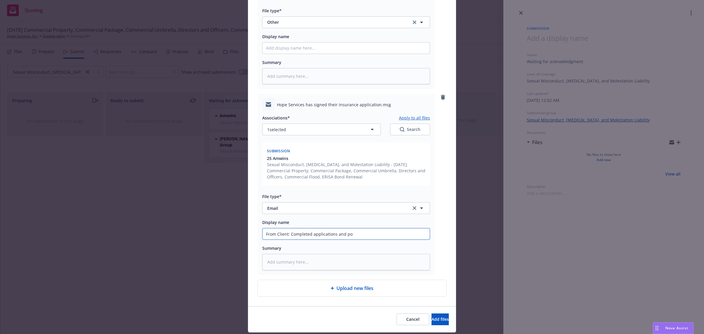
type textarea "x"
type input "From Client: Completed applications and p"
type textarea "x"
type input "From Client: Completed applications and"
type textarea "x"
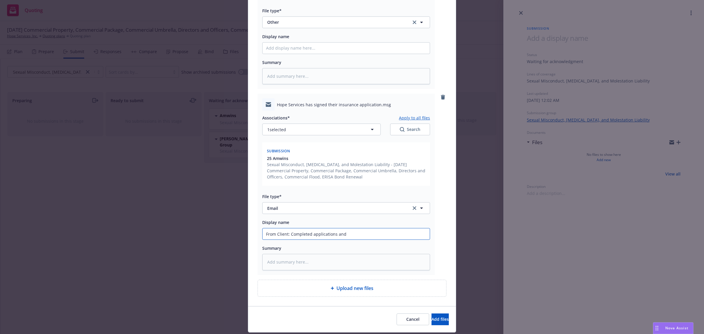
type input "From Client: Completed applications and"
type textarea "x"
type input "From Client: Completed applications an"
type textarea "x"
type input "From Client: Completed applications a"
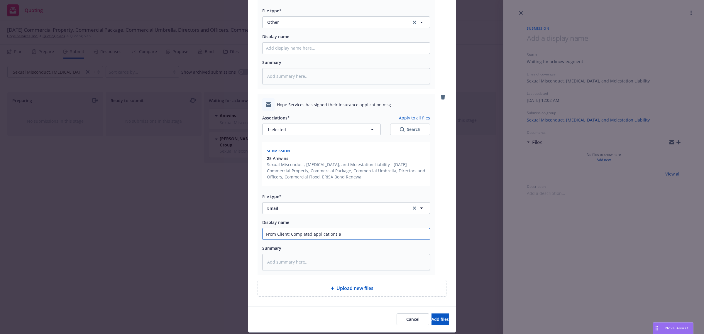
type textarea "x"
type input "From Client: Completed applications"
type textarea "x"
type input "From Client: Completed applications"
type textarea "x"
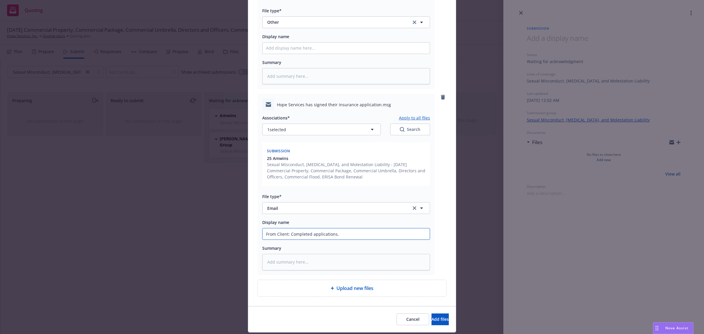
type input "From Client: Completed applications,"
type textarea "x"
type input "From Client: Completed applications, po"
type textarea "x"
type input "From Client: Completed applications, pol"
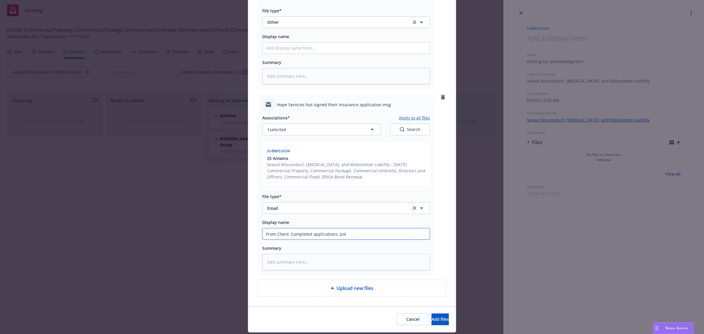
type textarea "x"
type input "From Client: Completed applications, poli"
type textarea "x"
type input "From Client: Completed applications, polic"
type textarea "x"
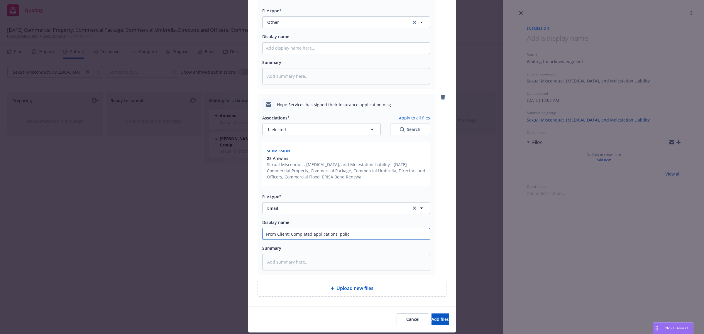
type input "From Client: Completed applications, polici"
type textarea "x"
type input "From Client: Completed applications, policie"
type textarea "x"
type input "From Client: Completed applications, policies"
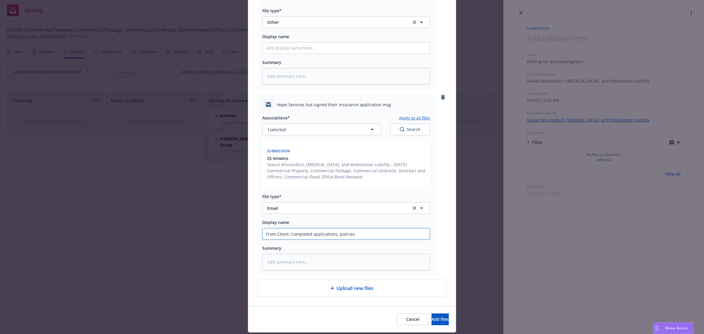
type textarea "x"
type input "From Client: Completed applications, policies a"
type textarea "x"
type input "From Client: Completed applications, policies and"
type textarea "x"
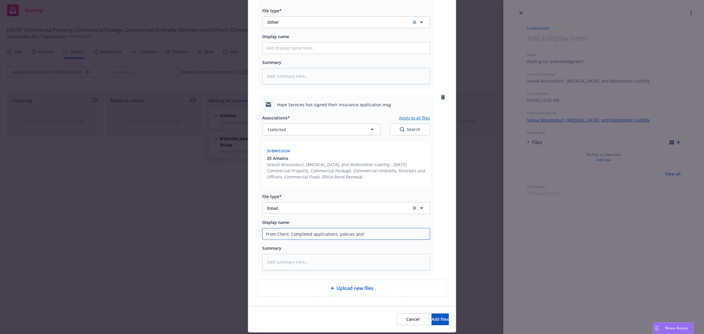
type input "From Client: Completed applications, policies and p"
type textarea "x"
type input "From Client: Completed applications, policies and pro"
type textarea "x"
type input "From Client: Completed applications, policies and proc"
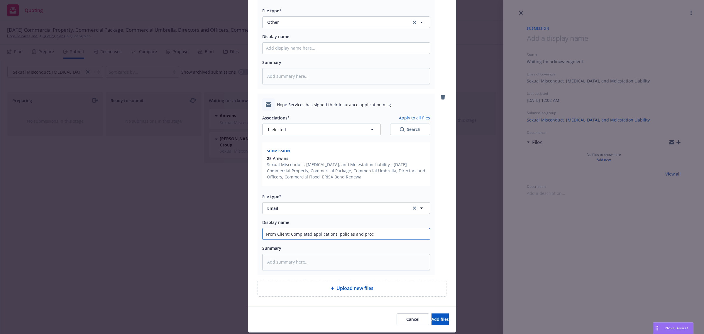
type textarea "x"
type input "From Client: Completed applications, policies and proce"
type textarea "x"
type input "From Client: Completed applications, policies and proces"
type textarea "x"
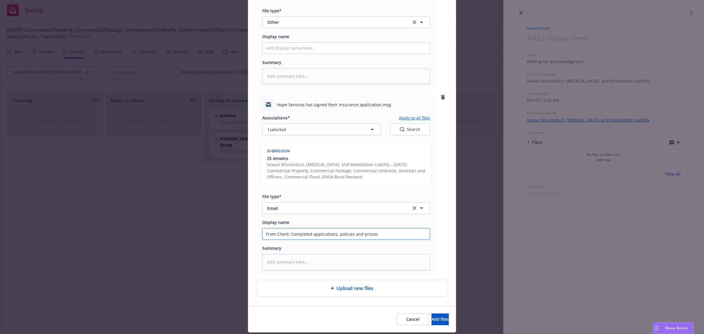
type input "From Client: Completed applications, policies and proce"
type textarea "x"
type input "From Client: Completed applications, policies and proced"
type textarea "x"
type input "From Client: Completed applications, policies and procedu"
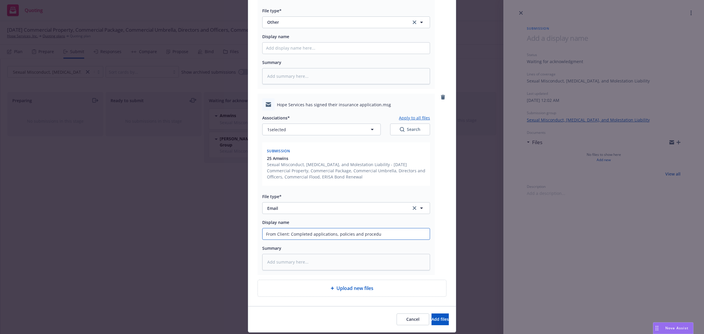
type textarea "x"
type input "From Client: Completed applications, policies and procedur"
type textarea "x"
type input "From Client: Completed applications, policies and procedure"
type textarea "x"
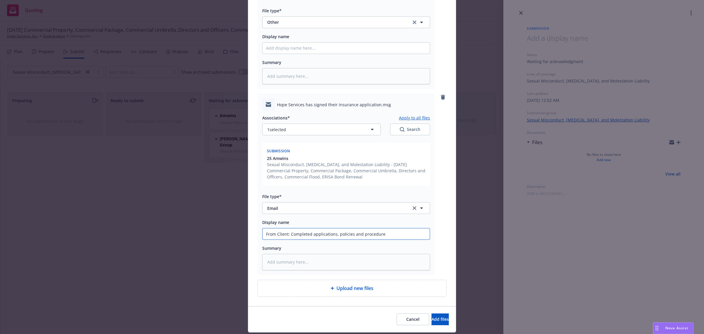
type input "From Client: Completed applications, policies and procedures"
type textarea "x"
type input "From Client: Completed application, policies and procedures"
type textarea "x"
type input "From Client: Completed Sapplication, policies and procedures"
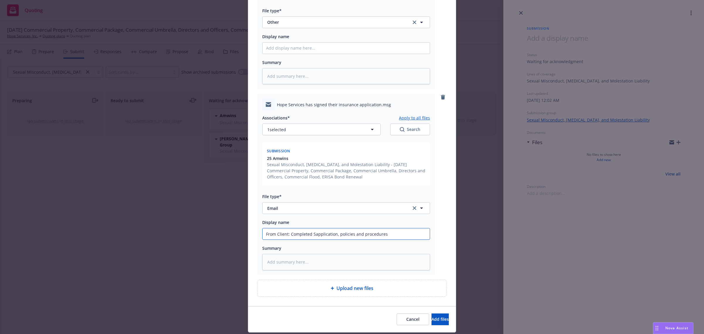
type textarea "x"
type input "From Client: Completed SAapplication, policies and procedures"
type textarea "x"
type input "From Client: Completed SAMapplication, policies and procedures"
type textarea "x"
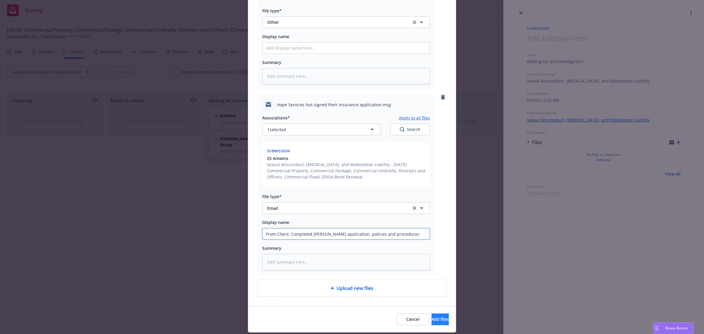
type input "From Client: Completed SAM application, policies and procedures"
click at [431, 321] on button "Add files" at bounding box center [439, 319] width 17 height 12
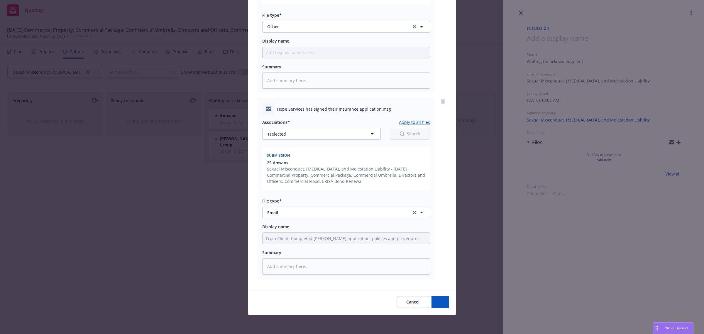
scroll to position [1827, 0]
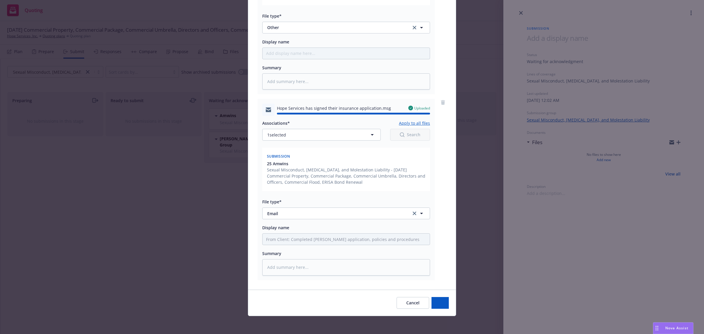
type textarea "x"
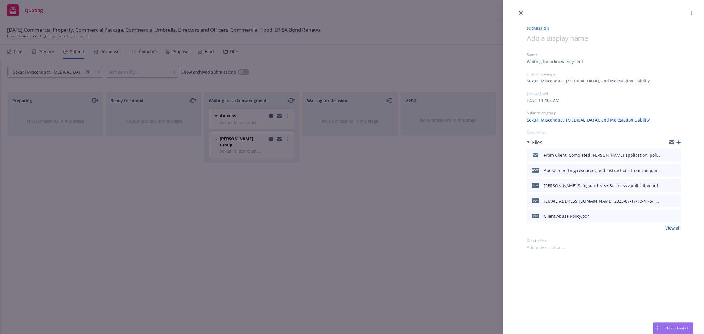
click at [518, 13] on link "close" at bounding box center [520, 12] width 7 height 7
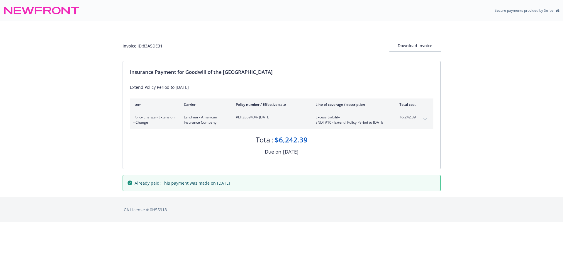
click at [427, 119] on button "expand content" at bounding box center [424, 119] width 9 height 9
